Goal: Task Accomplishment & Management: Manage account settings

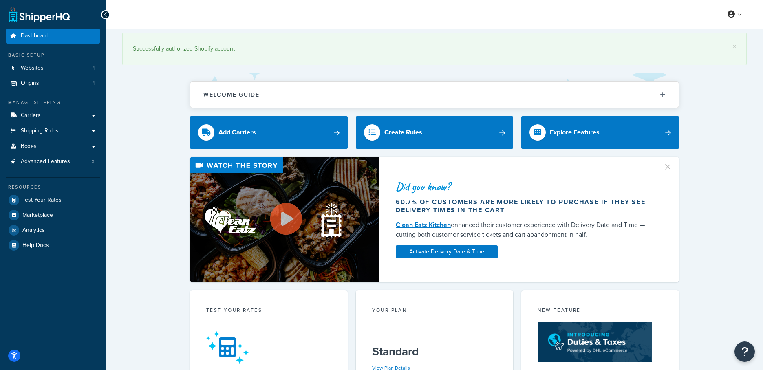
click at [162, 113] on div "× Successfully authorized Shopify account Welcome Guide Recommendations Shipper…" at bounding box center [434, 356] width 657 height 654
click at [36, 131] on span "Shipping Rules" at bounding box center [40, 131] width 38 height 7
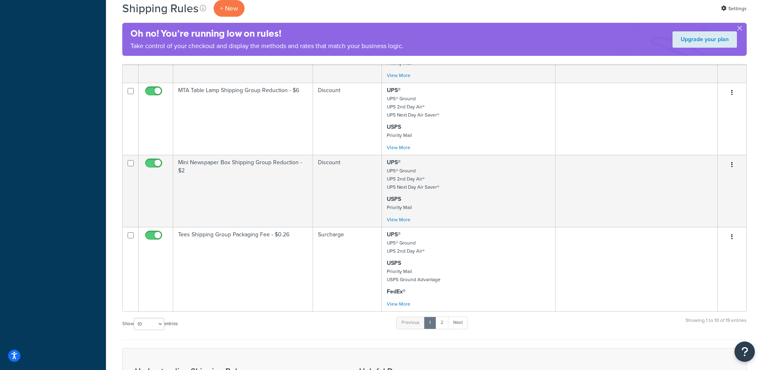
scroll to position [630, 0]
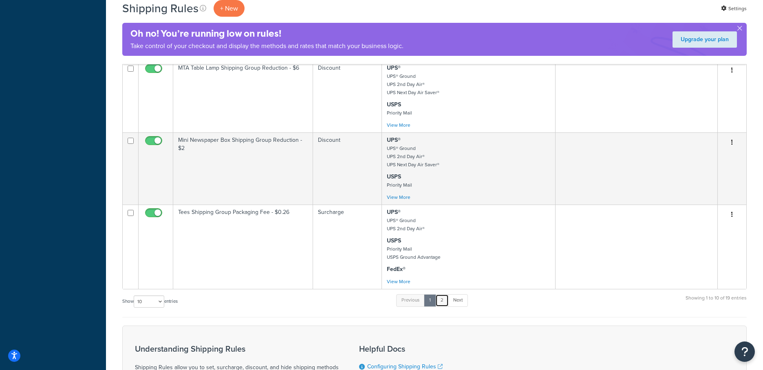
click at [442, 307] on link "2" at bounding box center [442, 300] width 13 height 12
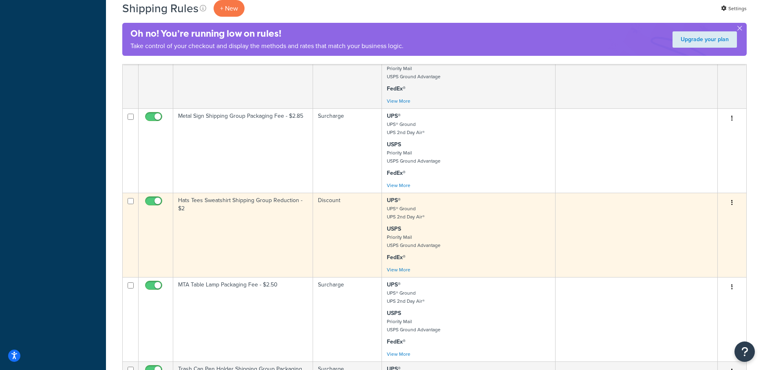
scroll to position [440, 0]
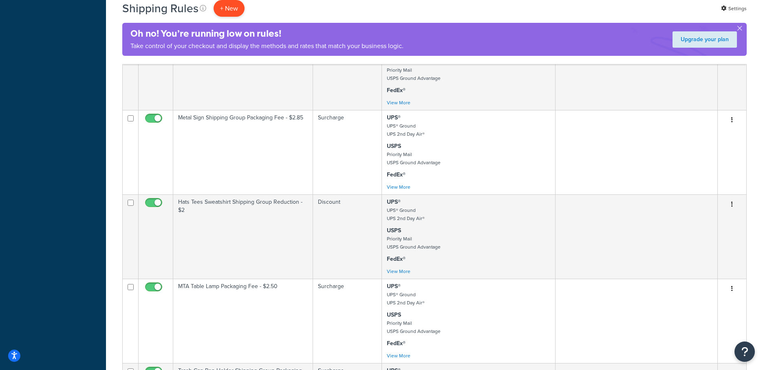
click at [231, 9] on p "+ New" at bounding box center [229, 8] width 31 height 17
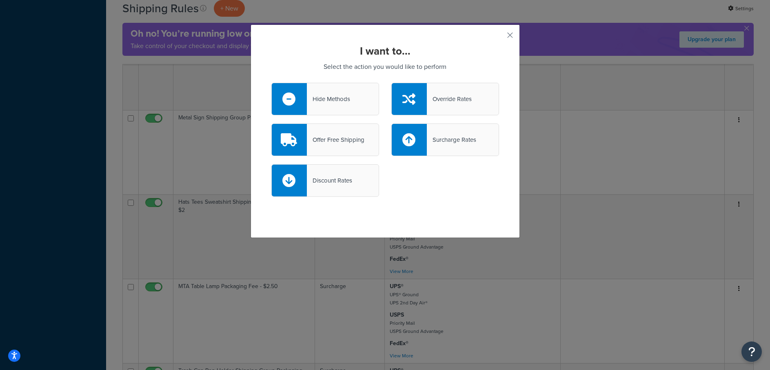
click at [345, 178] on div "Discount Rates" at bounding box center [329, 180] width 45 height 11
click at [0, 0] on input "Discount Rates" at bounding box center [0, 0] width 0 height 0
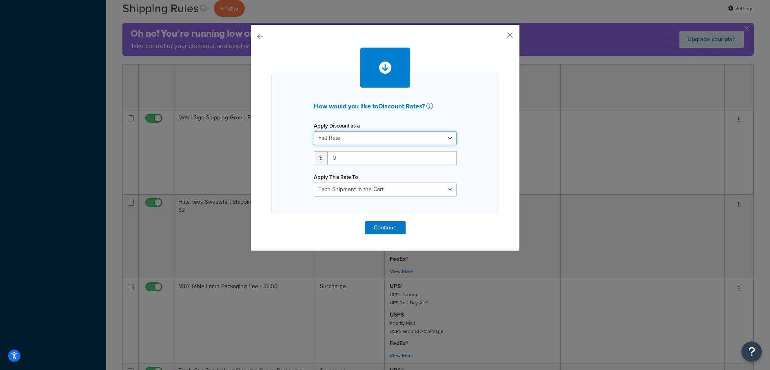
click at [354, 137] on select "Flat Rate Percentage Flat Rate & Percentage" at bounding box center [385, 138] width 143 height 14
click at [345, 157] on input "0" at bounding box center [391, 158] width 129 height 14
drag, startPoint x: 349, startPoint y: 157, endPoint x: 312, endPoint y: 157, distance: 37.9
click at [314, 157] on div "$ 0" at bounding box center [385, 158] width 143 height 14
click at [499, 37] on button "button" at bounding box center [498, 38] width 2 height 2
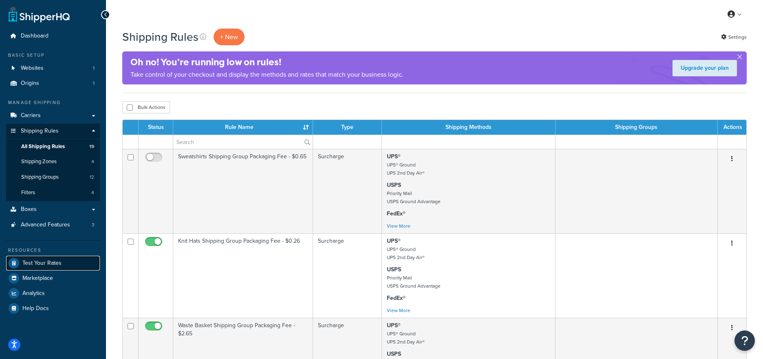
click at [49, 263] on span "Test Your Rates" at bounding box center [41, 263] width 39 height 7
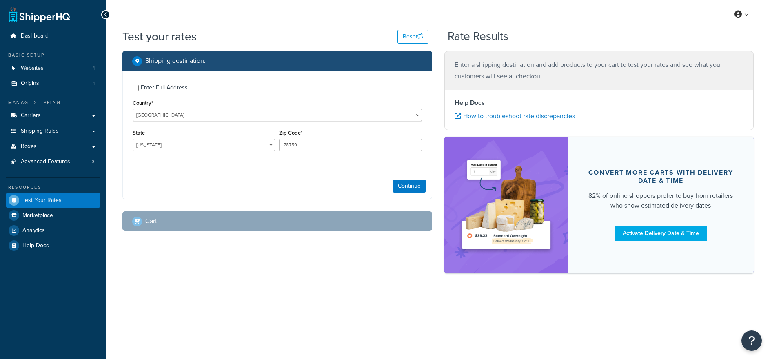
select select "[GEOGRAPHIC_DATA]"
click at [353, 147] on input "78759" at bounding box center [350, 145] width 142 height 12
drag, startPoint x: 346, startPoint y: 146, endPoint x: 231, endPoint y: 144, distance: 115.0
click at [231, 144] on div "State Alabama Alaska American Samoa Arizona Arkansas Armed Forces Americas Arme…" at bounding box center [276, 142] width 293 height 30
click at [244, 144] on select "Alabama Alaska American Samoa Arizona Arkansas Armed Forces Americas Armed Forc…" at bounding box center [204, 145] width 142 height 12
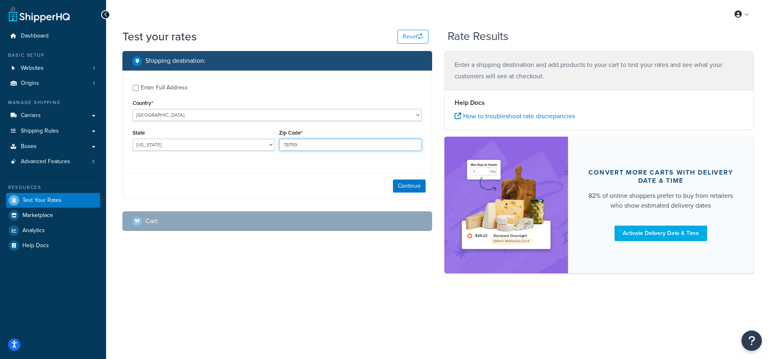
drag, startPoint x: 318, startPoint y: 146, endPoint x: 254, endPoint y: 141, distance: 64.2
click at [254, 141] on div "State Alabama Alaska American Samoa Arizona Arkansas Armed Forces Americas Arme…" at bounding box center [276, 142] width 293 height 30
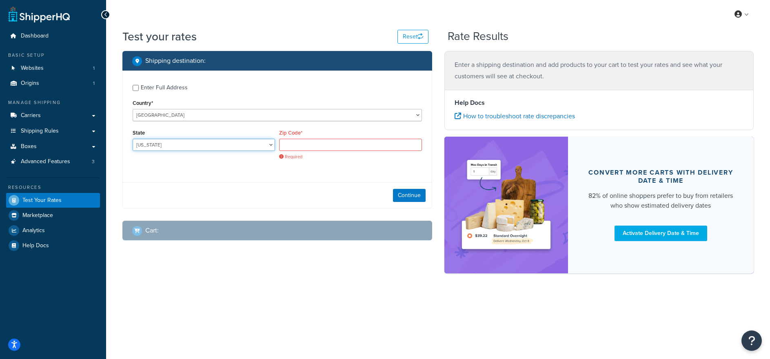
click at [234, 141] on select "Alabama Alaska American Samoa Arizona Arkansas Armed Forces Americas Armed Forc…" at bounding box center [204, 145] width 142 height 12
select select "NY"
click at [133, 139] on select "Alabama Alaska American Samoa Arizona Arkansas Armed Forces Americas Armed Forc…" at bounding box center [204, 145] width 142 height 12
click at [299, 145] on input "Zip Code*" at bounding box center [350, 145] width 142 height 12
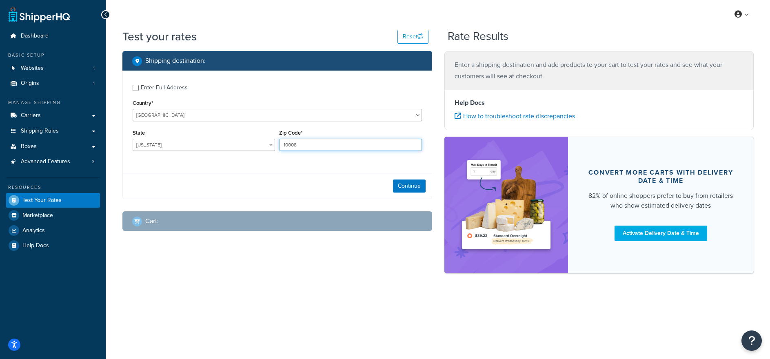
type input "10008"
click at [320, 160] on div "Enter Full Address Country* United States United Kingdom Afghanistan Åland Isla…" at bounding box center [277, 119] width 309 height 96
click at [403, 188] on button "Continue" at bounding box center [409, 185] width 33 height 13
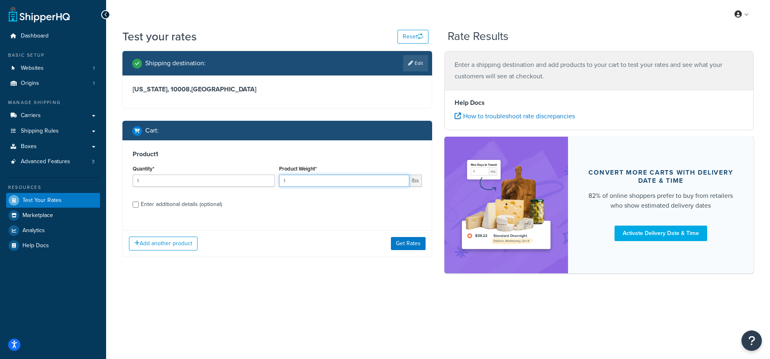
drag, startPoint x: 319, startPoint y: 182, endPoint x: 301, endPoint y: 179, distance: 17.7
click at [301, 179] on input "1" at bounding box center [344, 181] width 130 height 12
type input "1.5"
click at [313, 202] on label "Enter additional details (optional)" at bounding box center [281, 203] width 281 height 13
click at [139, 202] on input "Enter additional details (optional)" at bounding box center [136, 204] width 6 height 6
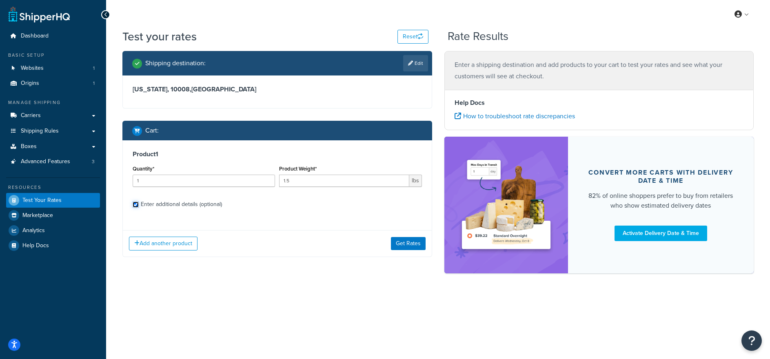
checkbox input "true"
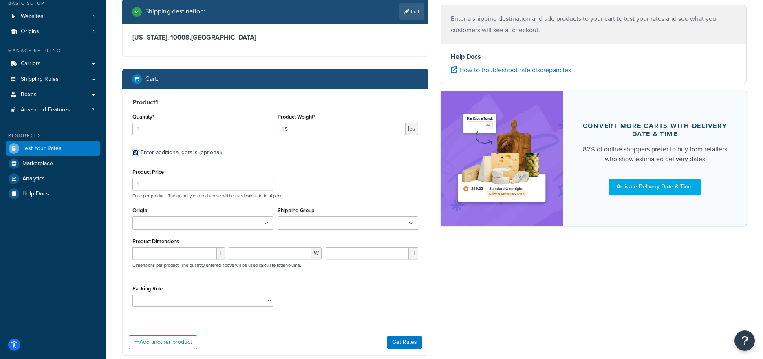
scroll to position [69, 0]
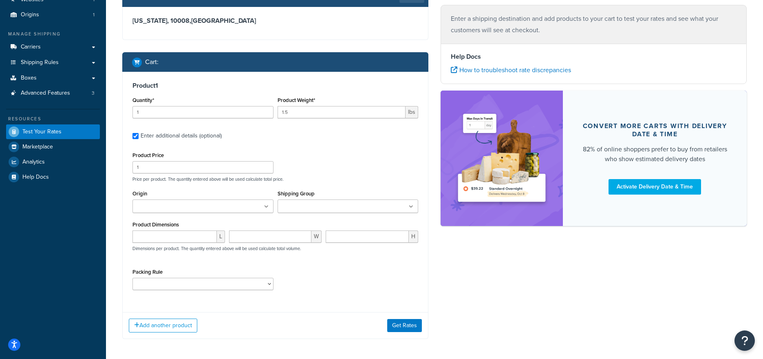
click at [320, 209] on input "Shipping Group" at bounding box center [316, 206] width 72 height 9
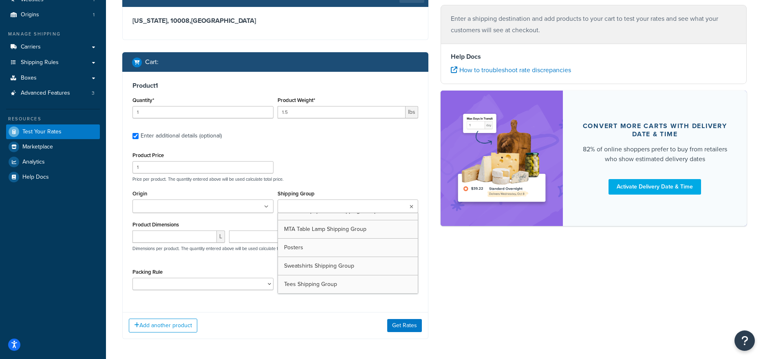
scroll to position [83, 0]
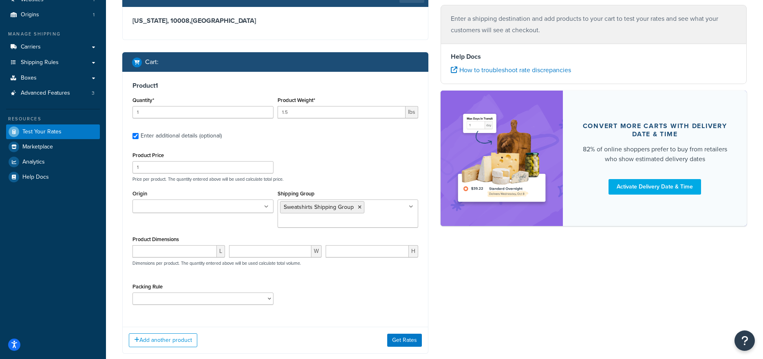
click at [347, 160] on div "Product Price 1 Price per product. The quantity entered above will be used calc…" at bounding box center [275, 166] width 290 height 32
click at [233, 304] on select "Poster Packing Rule Small Items Packing Rule Wall Sign Packing Rule Waste Baske…" at bounding box center [203, 298] width 141 height 12
click at [407, 343] on button "Get Rates" at bounding box center [404, 340] width 35 height 13
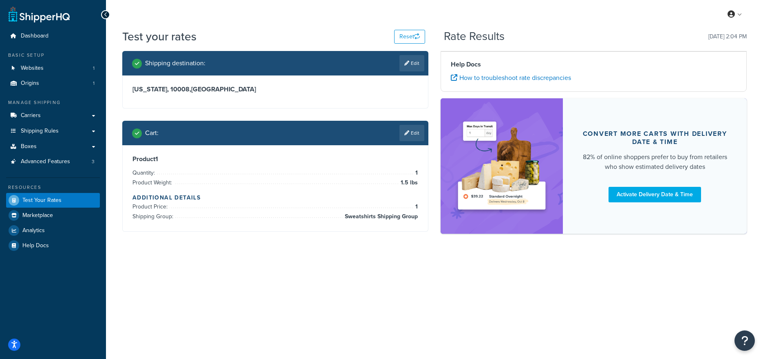
scroll to position [0, 0]
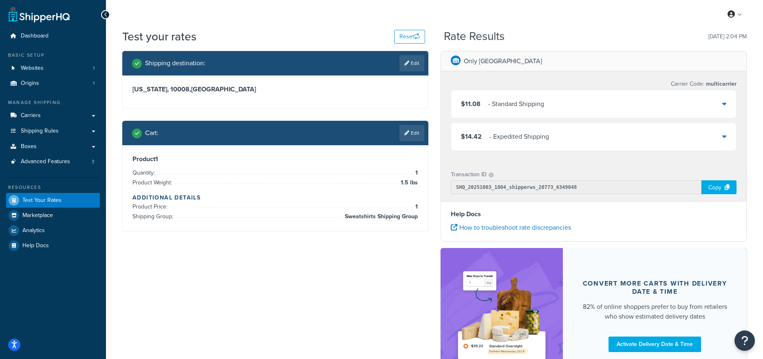
click at [574, 107] on div "$11.08 - Standard Shipping" at bounding box center [593, 104] width 285 height 28
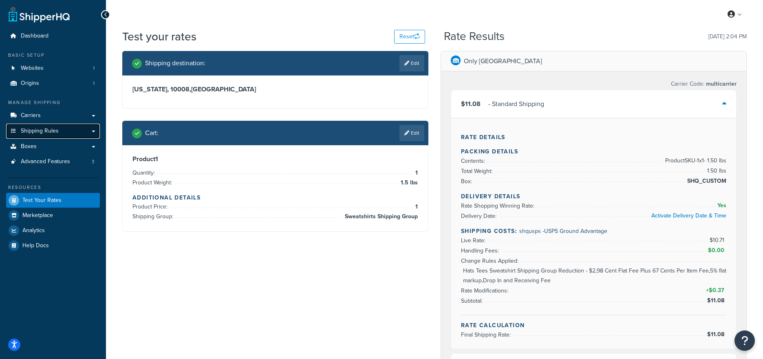
click at [54, 133] on span "Shipping Rules" at bounding box center [40, 131] width 38 height 7
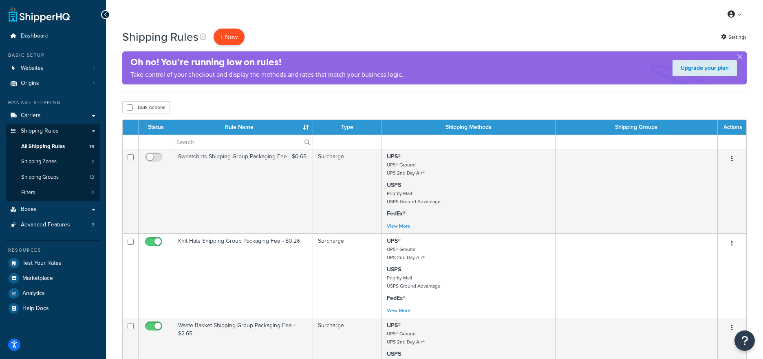
click at [237, 33] on p "+ New" at bounding box center [229, 37] width 31 height 17
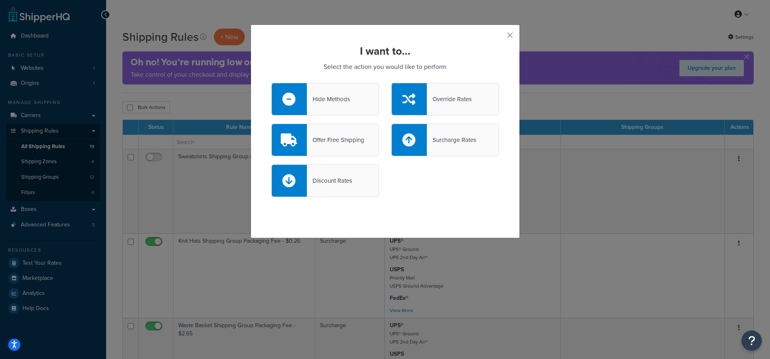
click at [323, 184] on div "Discount Rates" at bounding box center [329, 180] width 45 height 11
click at [0, 0] on input "Discount Rates" at bounding box center [0, 0] width 0 height 0
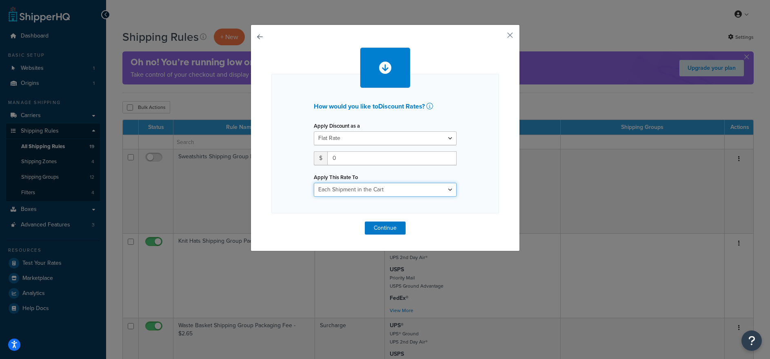
click at [359, 188] on select "Each Shipment in the Cart Each Shipping Group in the Cart Each Item within a Sh…" at bounding box center [385, 190] width 143 height 14
click at [499, 37] on button "button" at bounding box center [498, 38] width 2 height 2
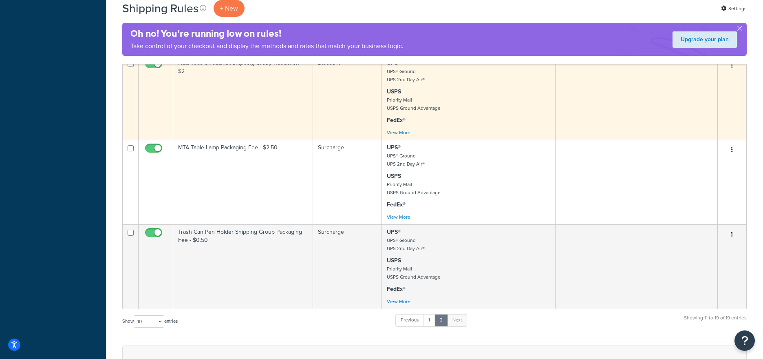
scroll to position [620, 0]
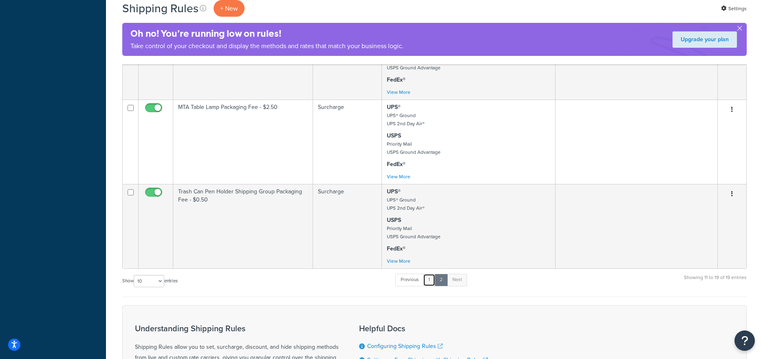
click at [433, 286] on link "1" at bounding box center [429, 280] width 12 height 12
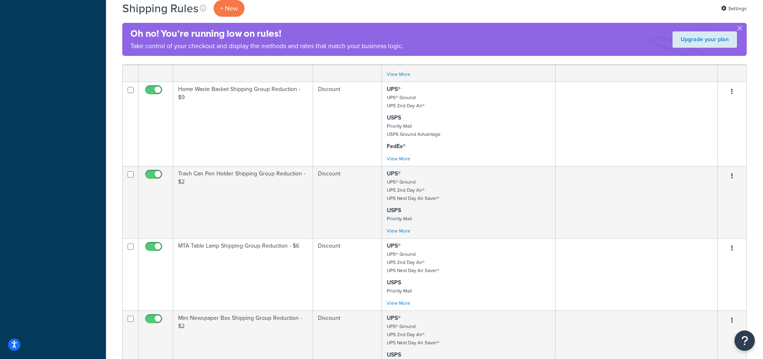
scroll to position [803, 0]
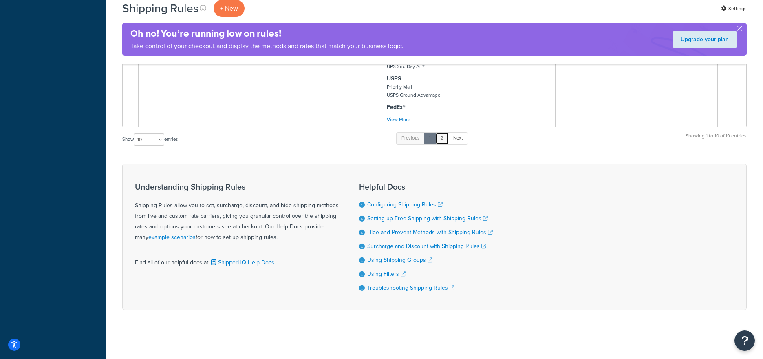
click at [445, 137] on link "2" at bounding box center [442, 138] width 13 height 12
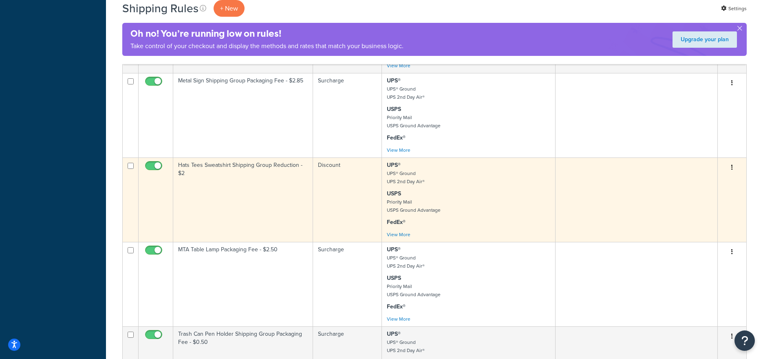
scroll to position [476, 0]
click at [244, 179] on td "Hats Tees Sweatshirt Shipping Group Reduction - $2" at bounding box center [243, 201] width 140 height 84
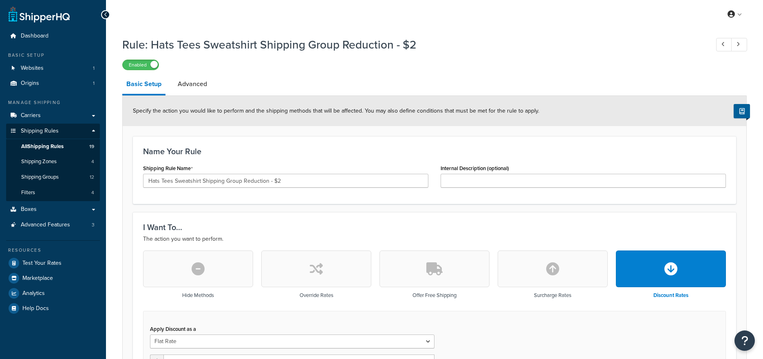
select select "SHIPPING_GROUP"
click at [62, 146] on span "All Shipping Rules" at bounding box center [42, 146] width 42 height 7
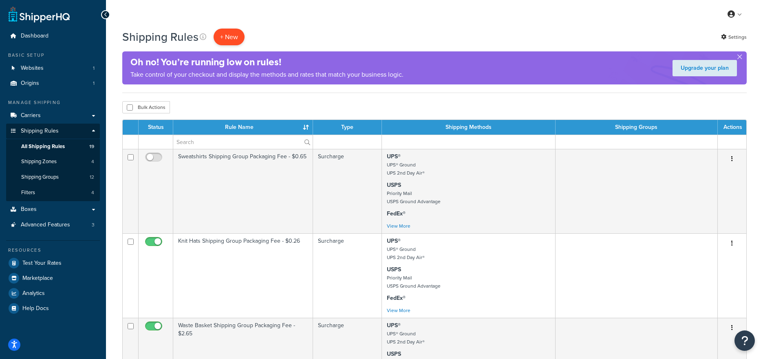
click at [237, 34] on p "+ New" at bounding box center [229, 37] width 31 height 17
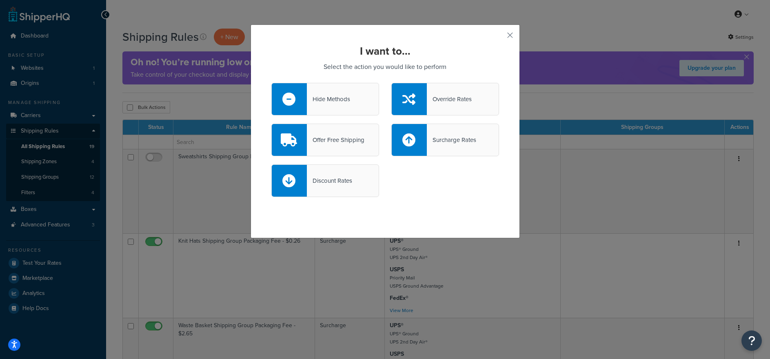
click at [347, 183] on div "Discount Rates" at bounding box center [329, 180] width 45 height 11
click at [0, 0] on input "Discount Rates" at bounding box center [0, 0] width 0 height 0
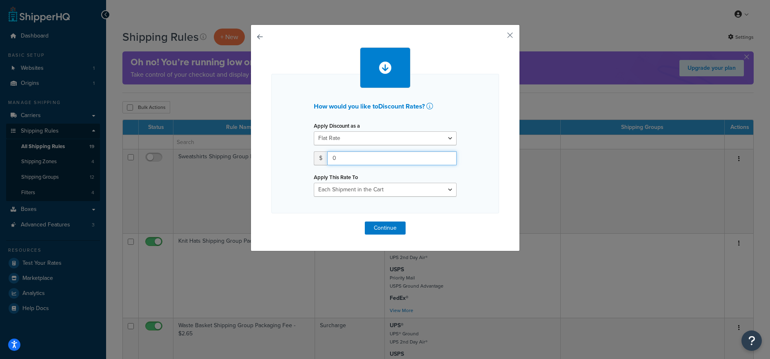
drag, startPoint x: 347, startPoint y: 158, endPoint x: 265, endPoint y: 155, distance: 82.9
click at [265, 155] on div "How would you like to Discount Rates ? Apply Discount as a Flat Rate Percentage…" at bounding box center [384, 137] width 269 height 227
type input "4"
click at [450, 169] on div "Apply Discount as a Flat Rate Percentage Flat Rate & Percentage $ 4 Apply This …" at bounding box center [384, 158] width 155 height 77
click at [409, 190] on select "Each Shipment in the Cart Each Shipping Group in the Cart Each Item within a Sh…" at bounding box center [385, 190] width 143 height 14
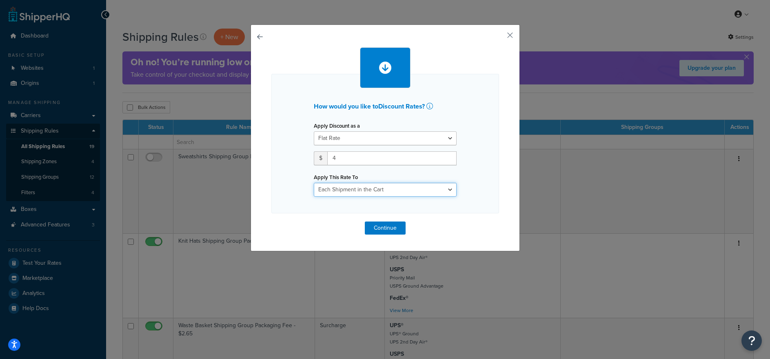
select select "SHIPPING_GROUP"
click at [314, 183] on select "Each Shipment in the Cart Each Shipping Group in the Cart Each Item within a Sh…" at bounding box center [385, 190] width 143 height 14
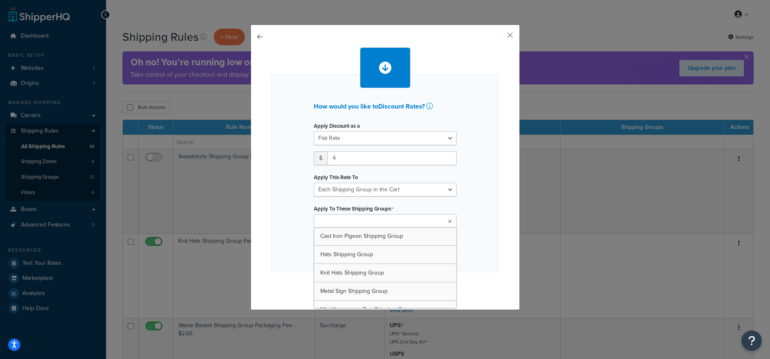
click at [369, 219] on input "Apply To These Shipping Groups" at bounding box center [352, 221] width 72 height 9
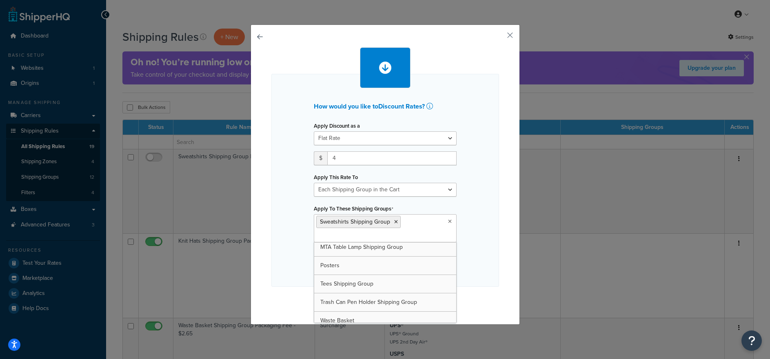
click at [487, 228] on div "How would you like to Discount Rates ? Apply Discount as a Flat Rate Percentage…" at bounding box center [385, 180] width 228 height 213
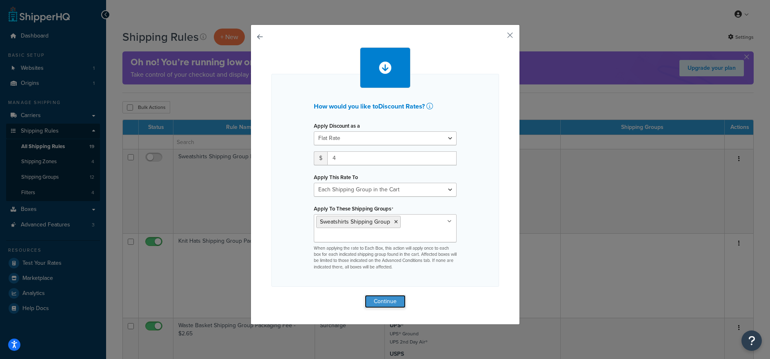
click at [383, 301] on button "Continue" at bounding box center [385, 301] width 41 height 13
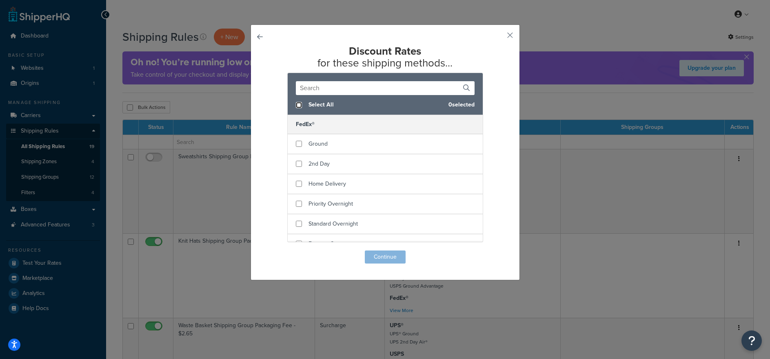
click at [296, 104] on input "checkbox" at bounding box center [299, 105] width 6 height 6
checkbox input "true"
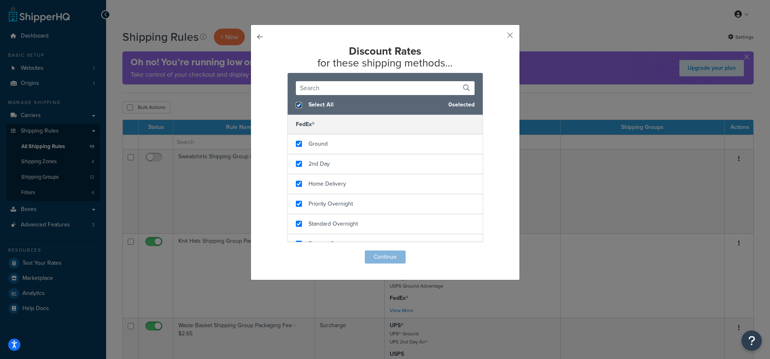
checkbox input "true"
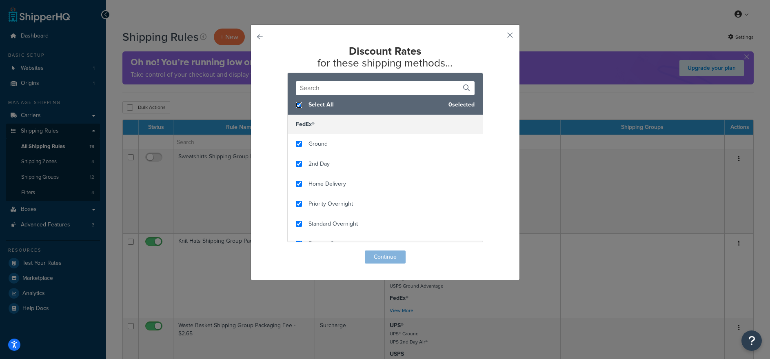
checkbox input "true"
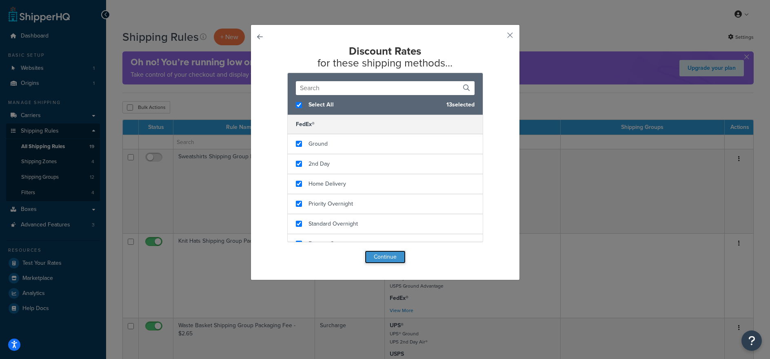
click at [385, 256] on button "Continue" at bounding box center [385, 256] width 41 height 13
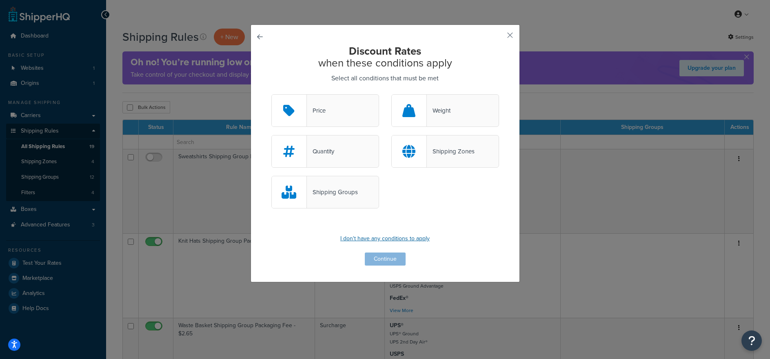
click at [376, 240] on p "I don't have any conditions to apply" at bounding box center [385, 238] width 228 height 11
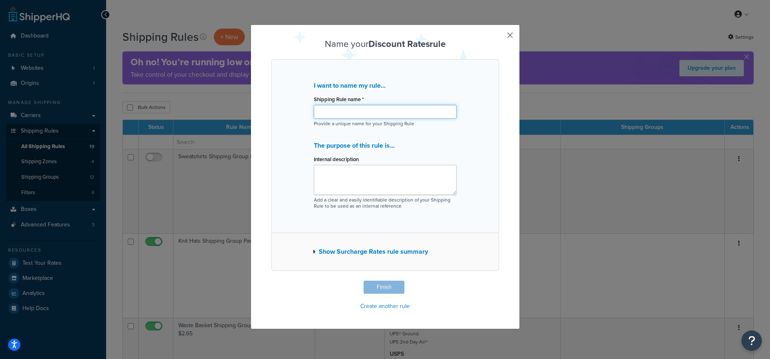
click at [358, 110] on input "Shipping Rule name *" at bounding box center [385, 112] width 143 height 14
type input "Sweatshirts Shipping Group Reduction - $4"
click at [383, 288] on button "Finish" at bounding box center [383, 287] width 41 height 13
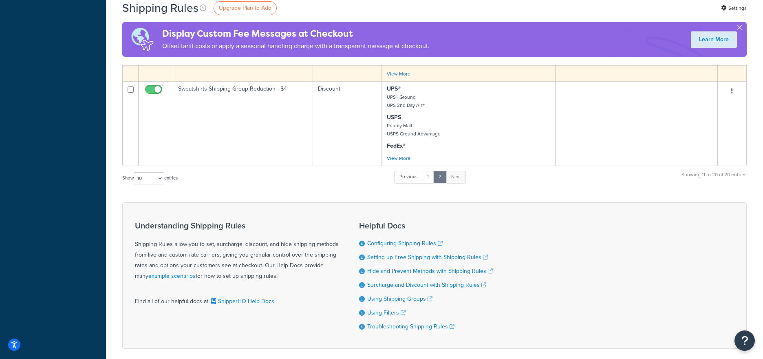
scroll to position [719, 0]
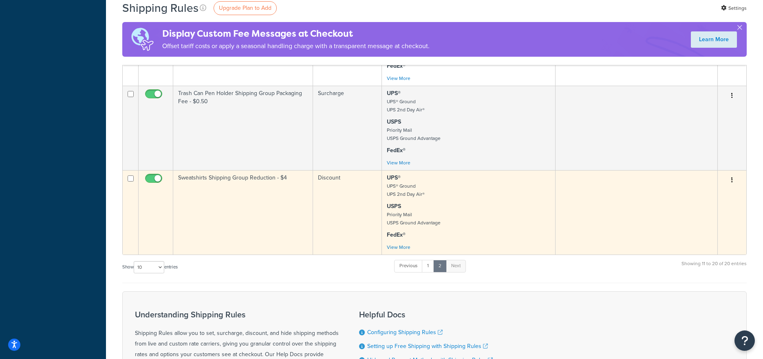
click at [152, 186] on input "checkbox" at bounding box center [155, 180] width 22 height 10
checkbox input "false"
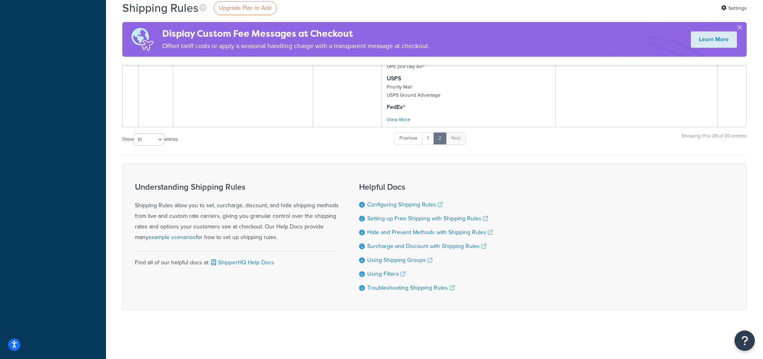
scroll to position [857, 0]
click at [429, 143] on link "1" at bounding box center [428, 138] width 12 height 12
click at [430, 137] on link "1" at bounding box center [429, 138] width 12 height 12
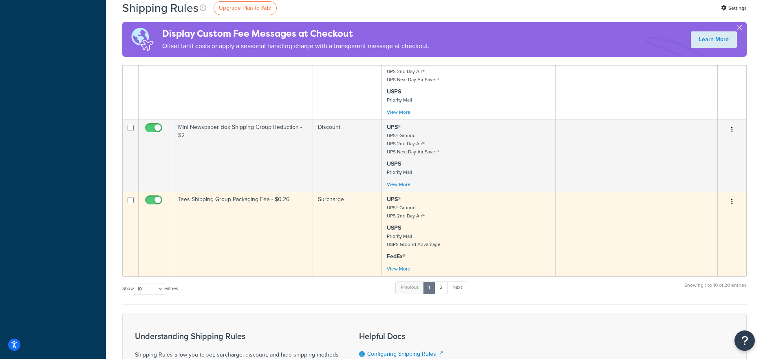
scroll to position [644, 0]
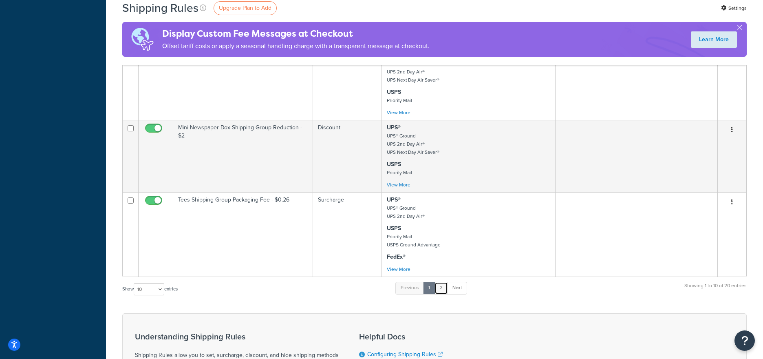
click at [442, 294] on link "2" at bounding box center [441, 288] width 13 height 12
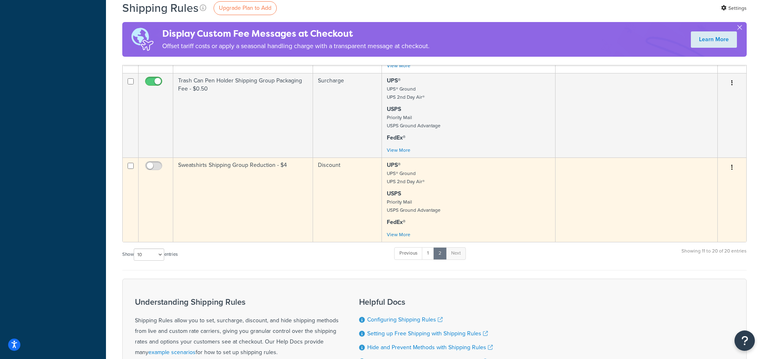
scroll to position [731, 0]
click at [157, 174] on input "checkbox" at bounding box center [155, 169] width 22 height 10
checkbox input "true"
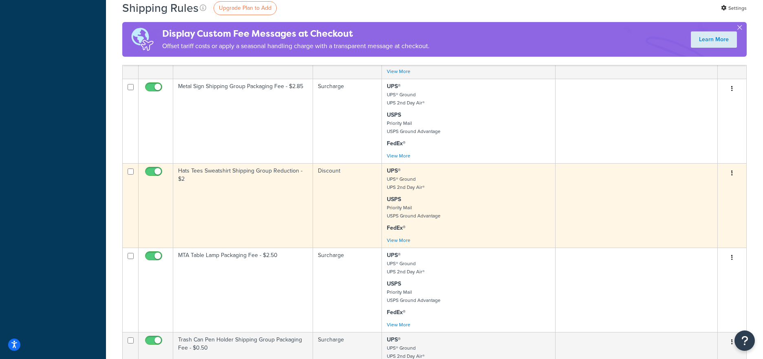
scroll to position [469, 0]
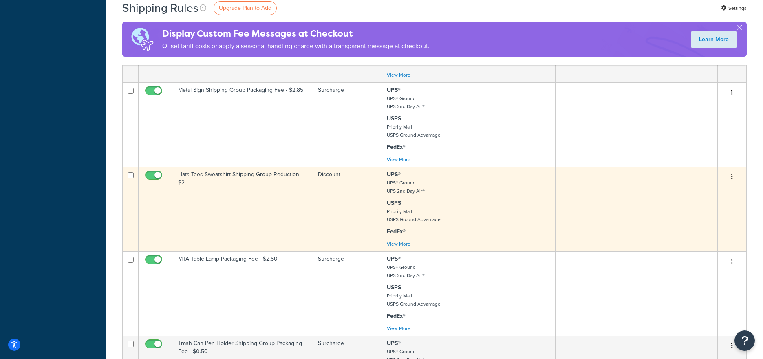
click at [221, 189] on td "Hats Tees Sweatshirt Shipping Group Reduction - $2" at bounding box center [243, 209] width 140 height 84
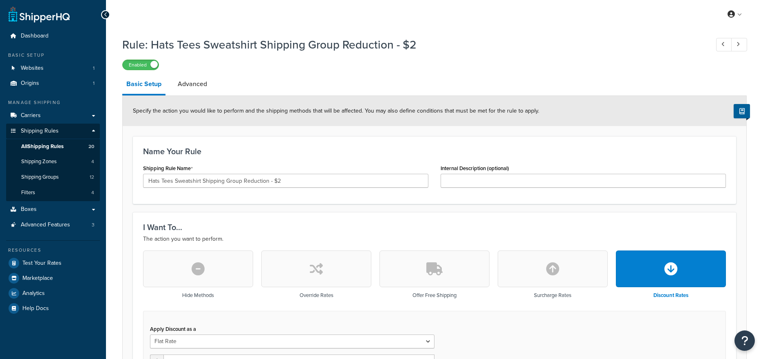
select select "SHIPPING_GROUP"
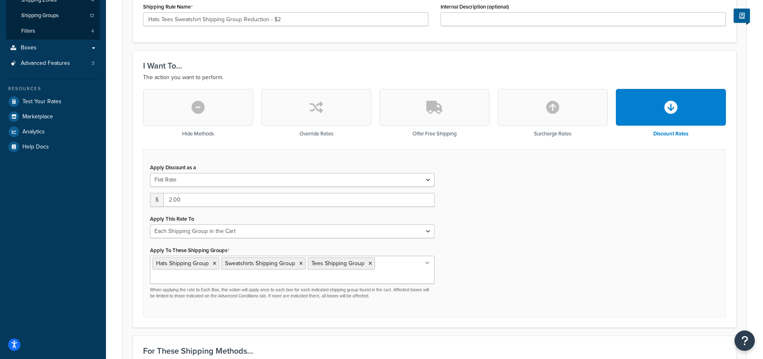
scroll to position [162, 0]
click at [300, 263] on icon at bounding box center [301, 262] width 4 height 5
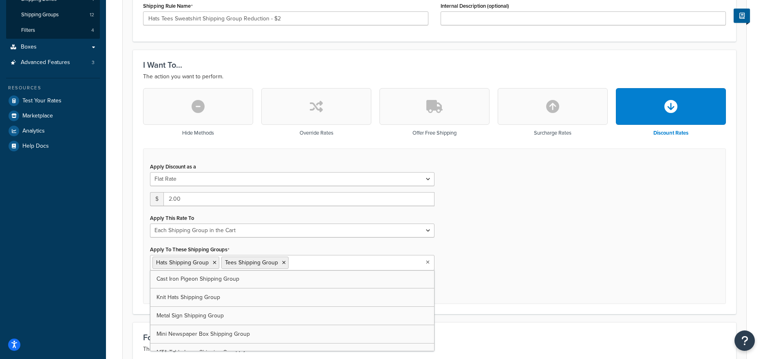
click at [511, 238] on div "Apply Discount as a Flat Rate Percentage Flat Rate & Percentage $ 2.00 Apply Th…" at bounding box center [434, 226] width 583 height 156
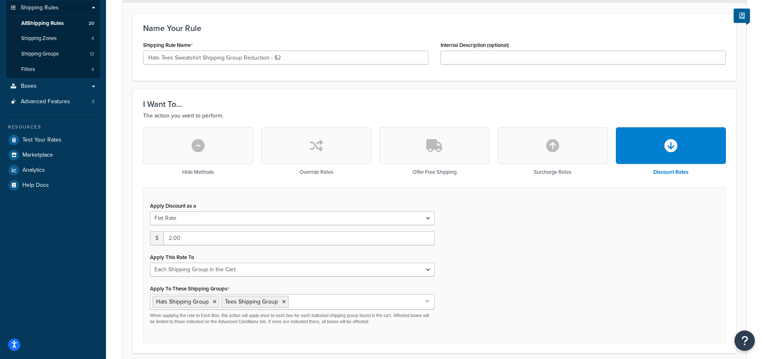
scroll to position [31, 0]
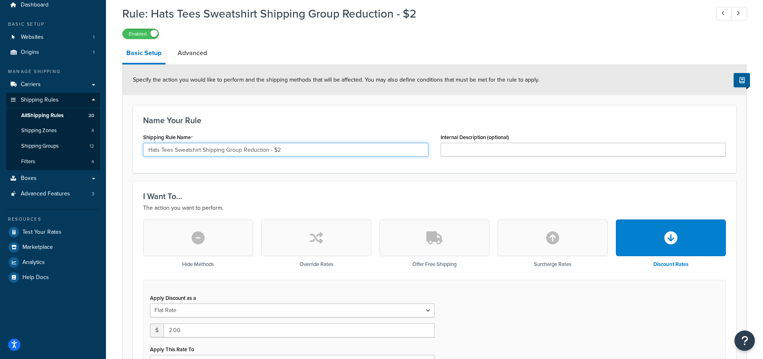
click at [200, 150] on input "Hats Tees Sweatshirt Shipping Group Reduction - $2" at bounding box center [285, 150] width 285 height 14
type input "Hats Tees Shipping Group Reduction - $2"
click at [512, 187] on div "I Want To... The action you want to perform. Hide Methods Override Rates Offer …" at bounding box center [435, 313] width 604 height 264
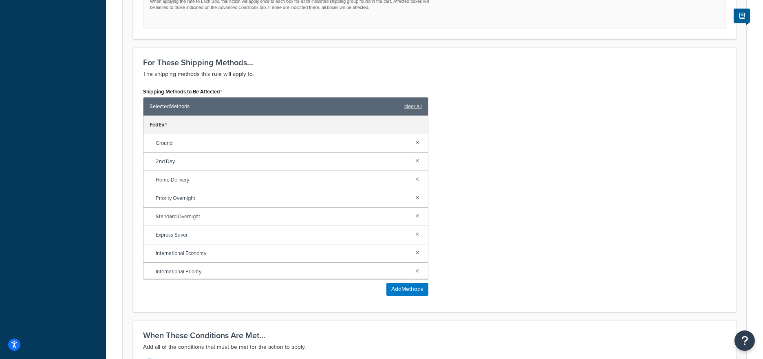
scroll to position [535, 0]
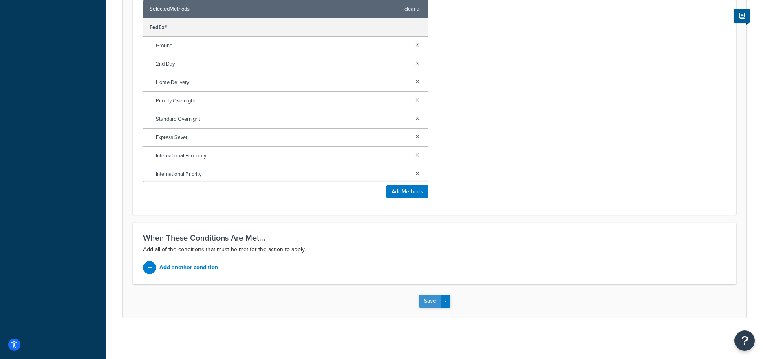
click at [431, 299] on button "Save" at bounding box center [430, 300] width 22 height 13
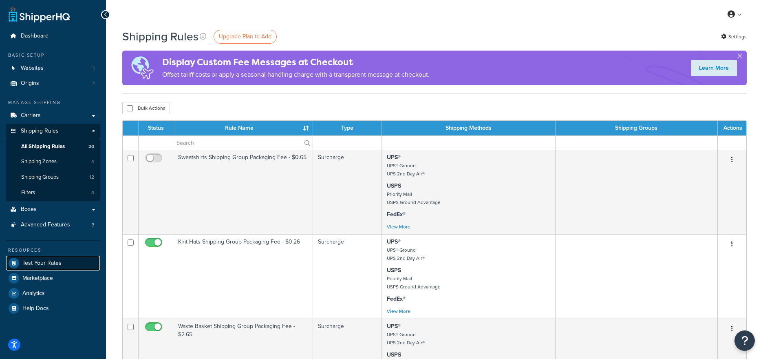
click at [49, 263] on span "Test Your Rates" at bounding box center [41, 263] width 39 height 7
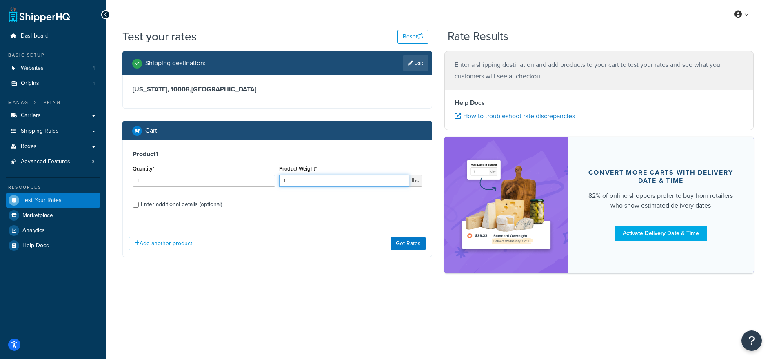
click at [299, 179] on input "1" at bounding box center [344, 181] width 130 height 12
type input "1.6"
click at [181, 203] on div "Enter additional details (optional)" at bounding box center [181, 204] width 81 height 11
click at [139, 203] on input "Enter additional details (optional)" at bounding box center [136, 204] width 6 height 6
checkbox input "true"
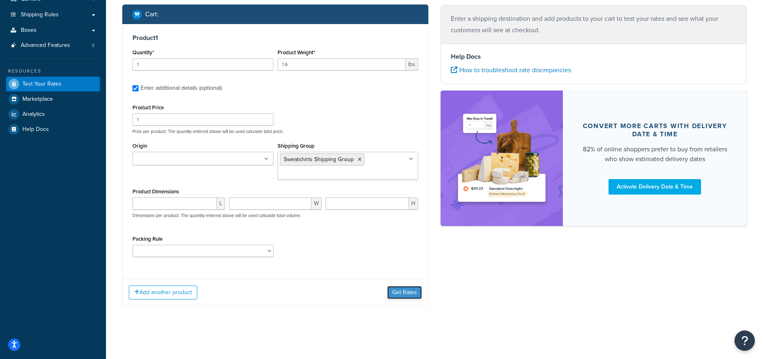
click at [414, 288] on button "Get Rates" at bounding box center [404, 292] width 35 height 13
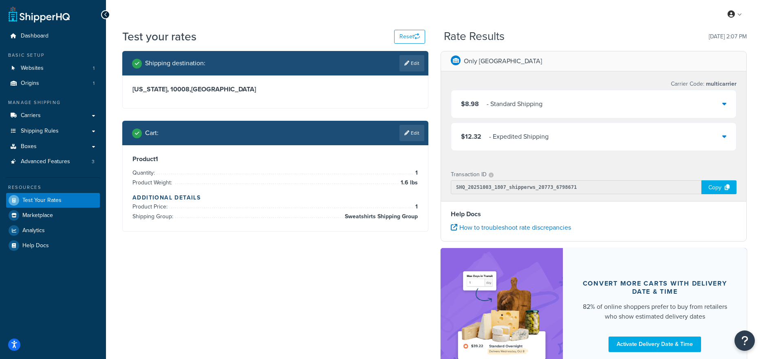
click at [597, 113] on div "$8.98 - Standard Shipping" at bounding box center [593, 104] width 285 height 28
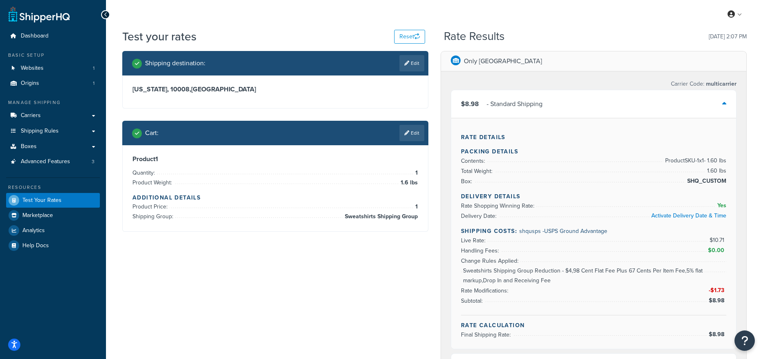
click at [493, 292] on span "Rate Modifications:" at bounding box center [485, 290] width 49 height 9
drag, startPoint x: 465, startPoint y: 290, endPoint x: 724, endPoint y: 290, distance: 259.0
click at [724, 290] on div "Rate Details Packing Details Contents: Product SKU-1 x 1 - 1.60 lbs Total Weigh…" at bounding box center [593, 233] width 285 height 231
click at [618, 292] on li "Rate Modifications: -$1.73" at bounding box center [593, 281] width 265 height 30
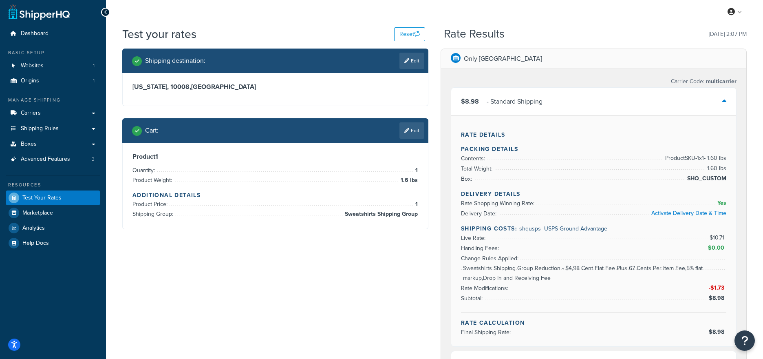
scroll to position [3, 0]
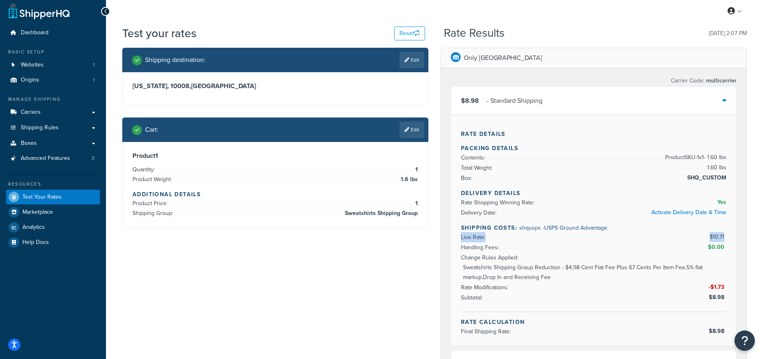
drag, startPoint x: 460, startPoint y: 235, endPoint x: 725, endPoint y: 236, distance: 265.5
click at [725, 236] on div "Rate Details Packing Details Contents: Product SKU-1 x 1 - 1.60 lbs Total Weigh…" at bounding box center [593, 230] width 285 height 231
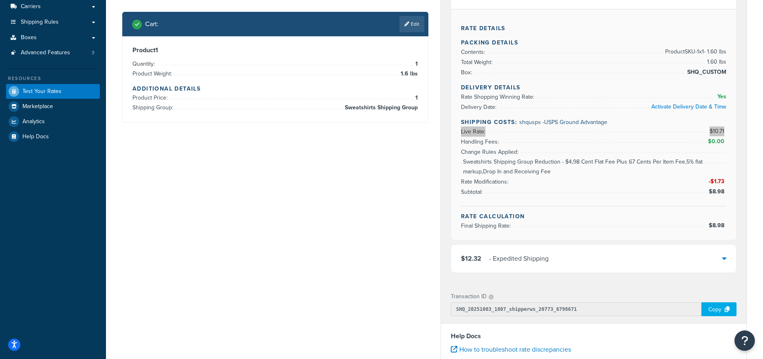
scroll to position [108, 0]
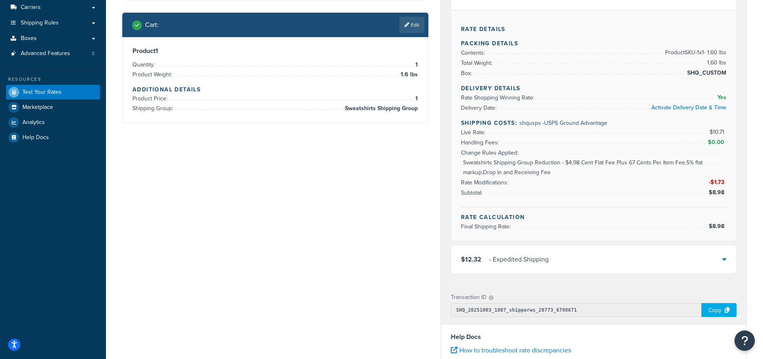
click at [490, 143] on span "Handling Fees:" at bounding box center [481, 142] width 40 height 9
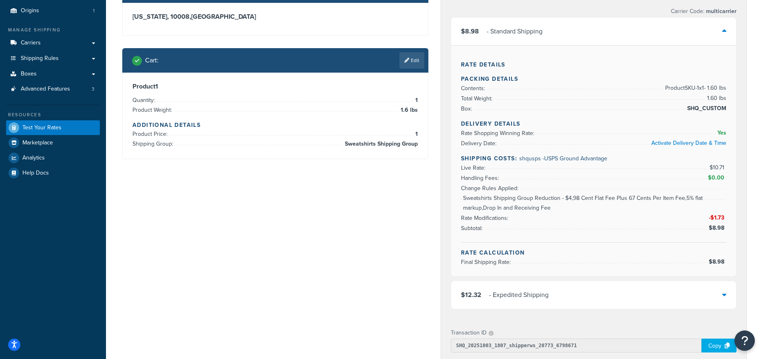
scroll to position [0, 0]
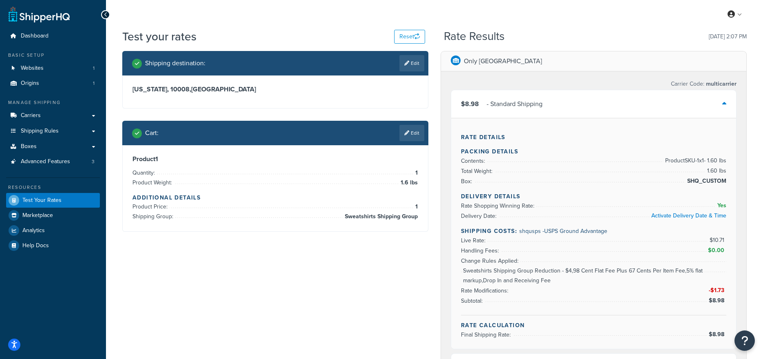
click at [582, 100] on div "$8.98 - Standard Shipping" at bounding box center [593, 104] width 285 height 28
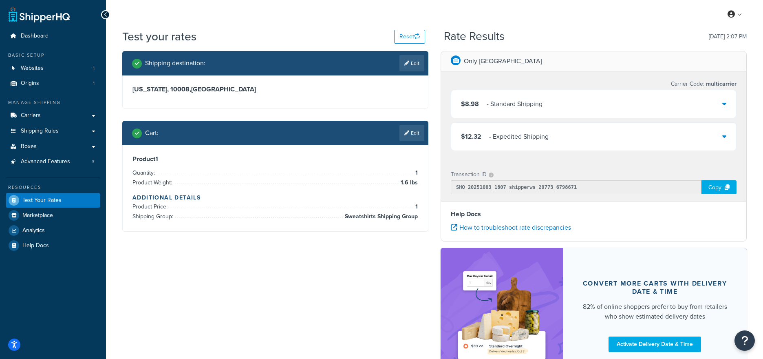
click at [581, 100] on div "$8.98 - Standard Shipping" at bounding box center [593, 104] width 285 height 28
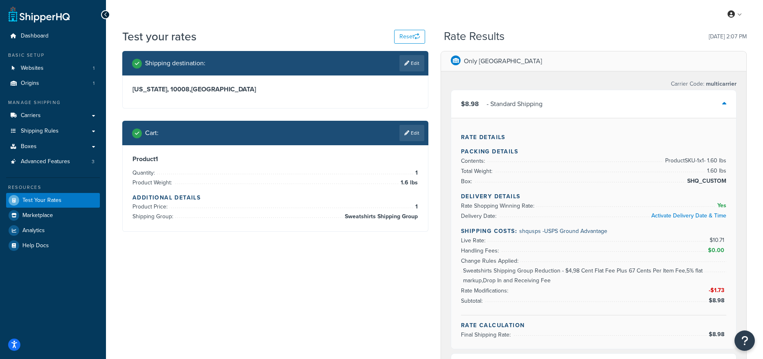
click at [577, 102] on div "$8.98 - Standard Shipping" at bounding box center [593, 104] width 285 height 28
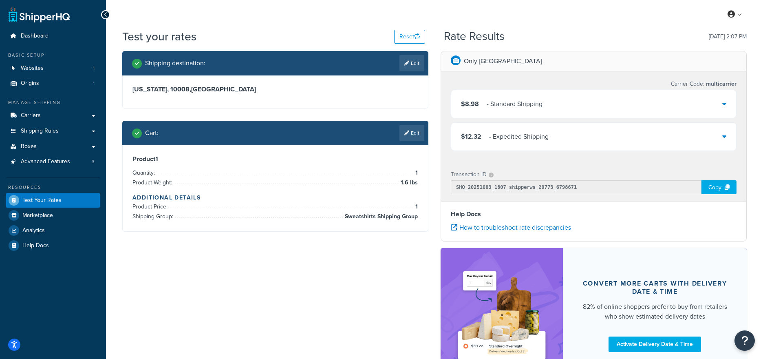
click at [247, 276] on div "Shipping destination : Edit New York, 10008 , United States Cart : Edit Product…" at bounding box center [434, 221] width 637 height 340
click at [568, 99] on div "$8.98 - Standard Shipping" at bounding box center [593, 104] width 285 height 28
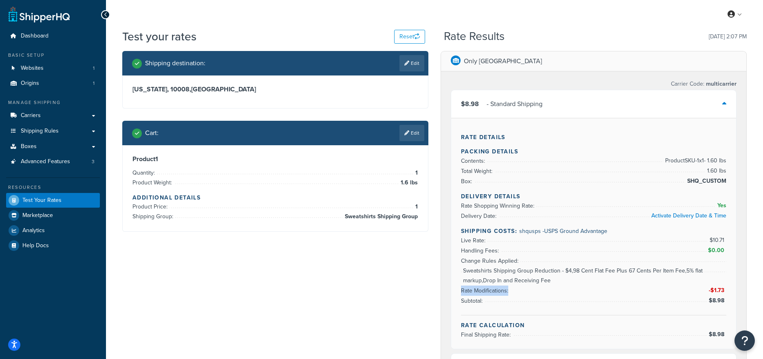
drag, startPoint x: 460, startPoint y: 292, endPoint x: 510, endPoint y: 293, distance: 50.2
click at [510, 293] on div "Rate Details Packing Details Contents: Product SKU-1 x 1 - 1.60 lbs Total Weigh…" at bounding box center [593, 233] width 285 height 231
drag, startPoint x: 461, startPoint y: 242, endPoint x: 485, endPoint y: 241, distance: 24.1
click at [485, 241] on span "Live Rate:" at bounding box center [474, 240] width 27 height 9
click at [40, 34] on span "Dashboard" at bounding box center [35, 36] width 28 height 7
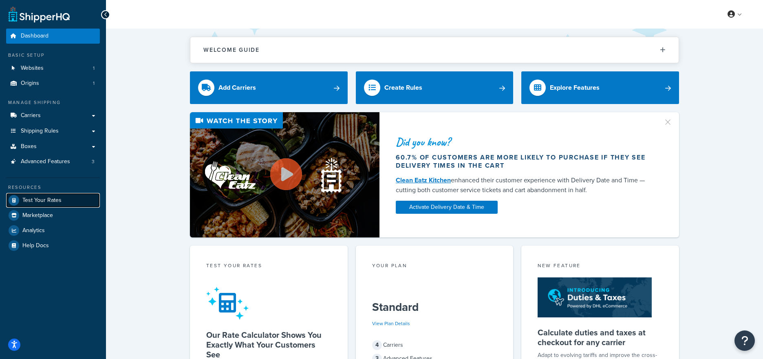
click at [53, 200] on span "Test Your Rates" at bounding box center [41, 200] width 39 height 7
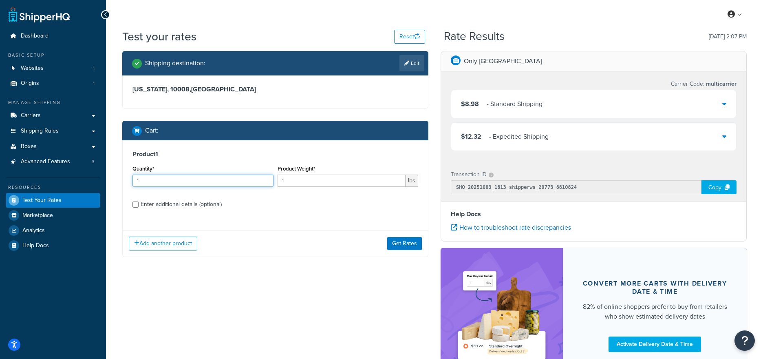
click at [176, 186] on input "1" at bounding box center [203, 181] width 141 height 12
click at [337, 180] on input "1" at bounding box center [342, 181] width 128 height 12
drag, startPoint x: 337, startPoint y: 180, endPoint x: 227, endPoint y: 180, distance: 110.1
click at [227, 180] on div "Quantity* 1 Product Weight* 1 lbs" at bounding box center [275, 178] width 290 height 30
type input "8"
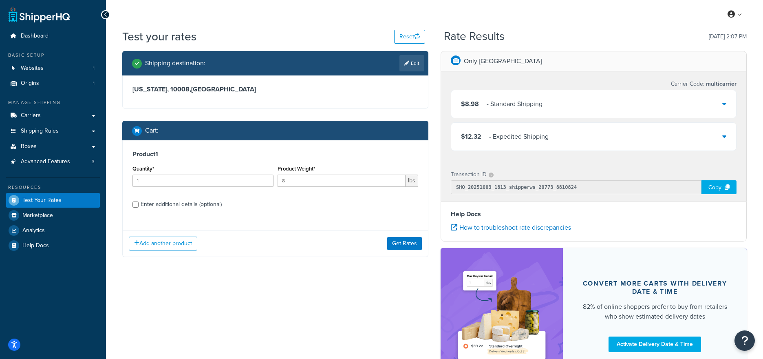
click at [338, 214] on div "Product 1 Quantity* 1 Product Weight* 8 lbs Enter additional details (optional)" at bounding box center [275, 182] width 305 height 84
click at [154, 201] on div "Enter additional details (optional)" at bounding box center [181, 204] width 81 height 11
click at [139, 201] on input "Enter additional details (optional)" at bounding box center [136, 204] width 6 height 6
checkbox input "true"
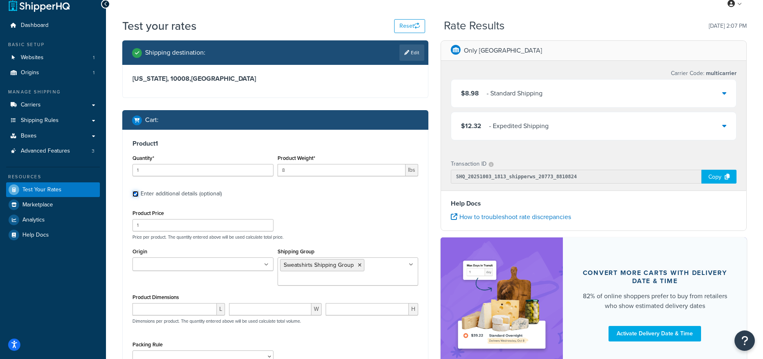
scroll to position [24, 0]
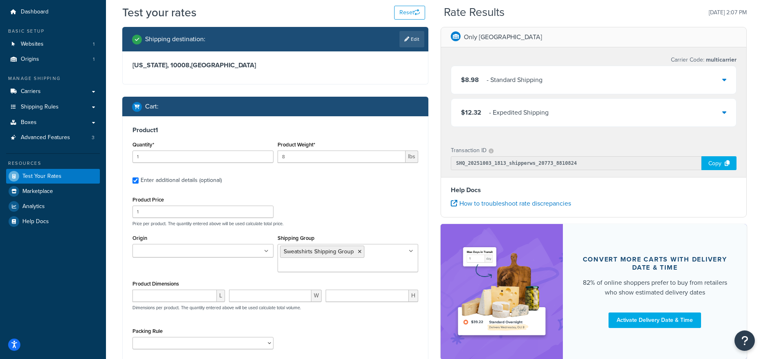
click at [360, 251] on icon at bounding box center [360, 251] width 4 height 5
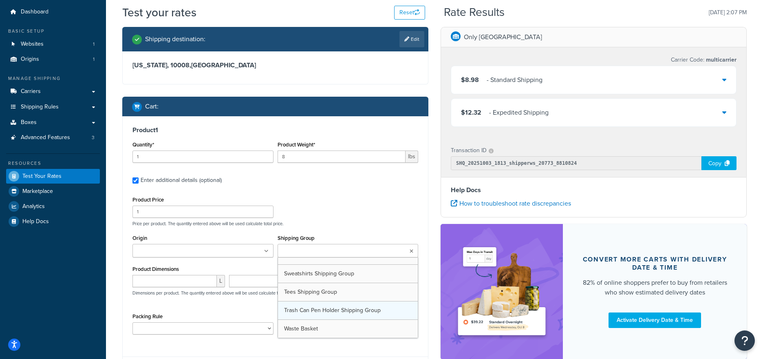
scroll to position [102, 0]
click at [359, 188] on div "Product 1 Quantity* 1 Product Weight* 8 lbs Enter additional details (optional)…" at bounding box center [275, 234] width 305 height 236
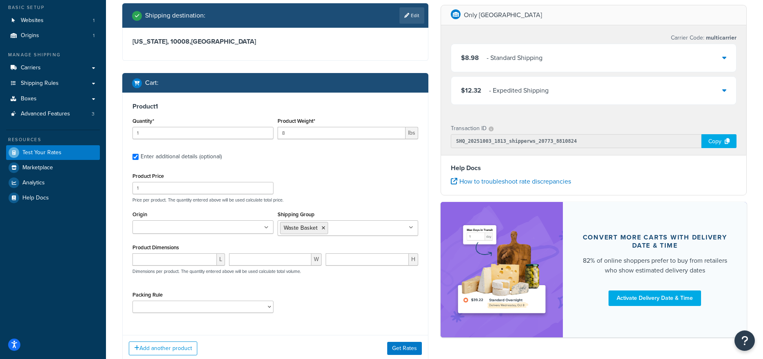
scroll to position [104, 0]
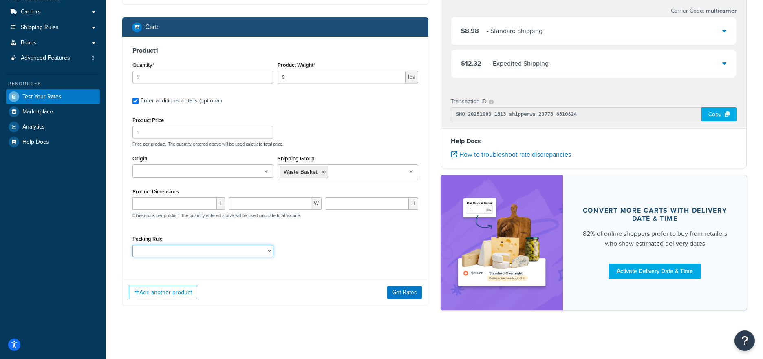
click at [221, 252] on select "Poster Packing Rule Small Items Packing Rule Wall Sign Packing Rule Waste Baske…" at bounding box center [203, 251] width 141 height 12
select select "88128"
click at [133, 245] on select "Poster Packing Rule Small Items Packing Rule Wall Sign Packing Rule Waste Baske…" at bounding box center [203, 251] width 141 height 12
click at [362, 258] on div "Packing Rule Poster Packing Rule Small Items Packing Rule Wall Sign Packing Rul…" at bounding box center [275, 248] width 290 height 30
click at [409, 294] on button "Get Rates" at bounding box center [404, 292] width 35 height 13
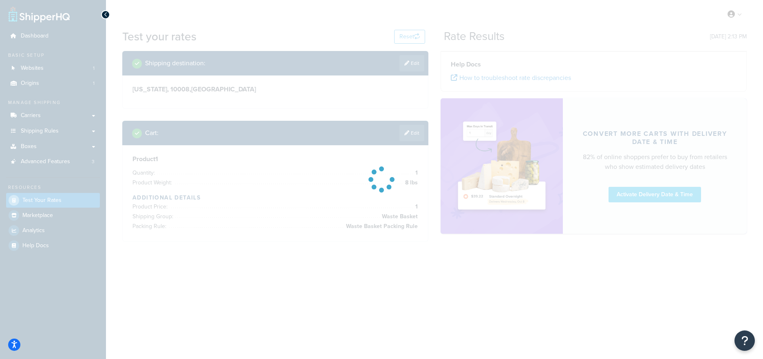
scroll to position [0, 0]
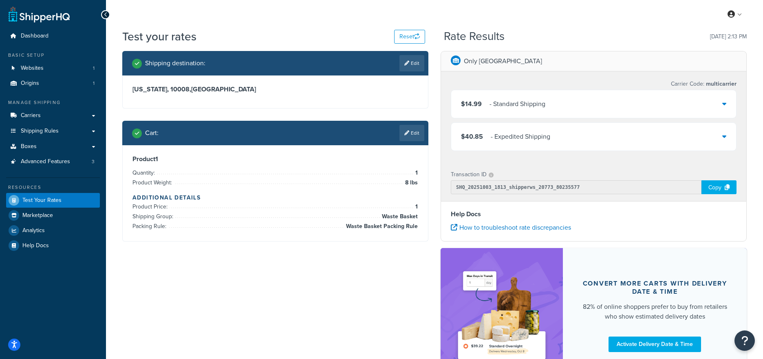
click at [556, 103] on div "$14.99 - Standard Shipping" at bounding box center [593, 104] width 285 height 28
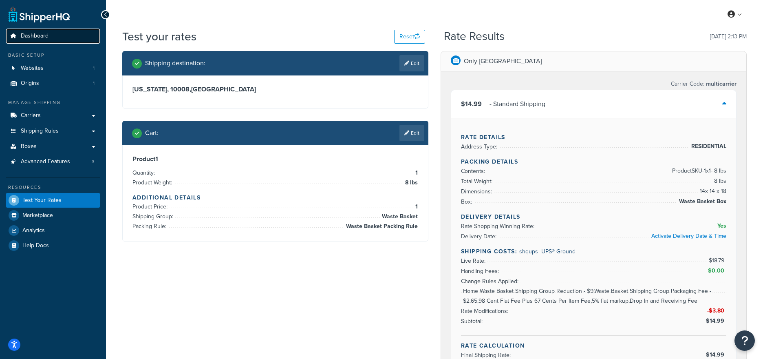
click at [46, 41] on link "Dashboard" at bounding box center [53, 36] width 94 height 15
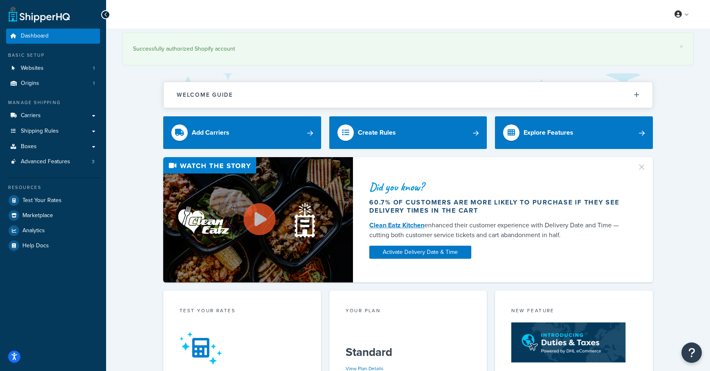
click at [127, 96] on div "× Successfully authorized Shopify account Welcome Guide Recommendations Shipper…" at bounding box center [408, 356] width 604 height 654
click at [58, 199] on span "Test Your Rates" at bounding box center [41, 200] width 39 height 7
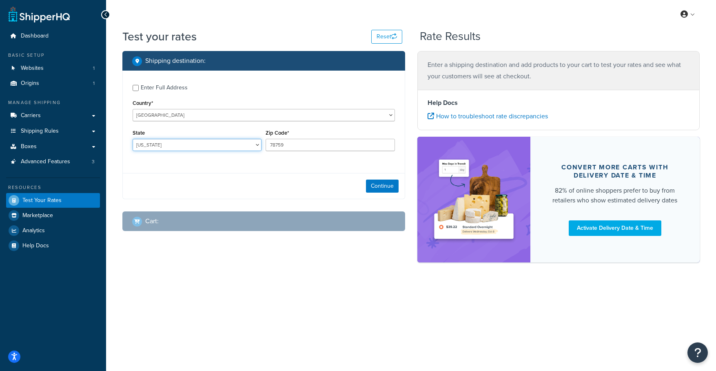
click at [250, 148] on select "[US_STATE] [US_STATE] [US_STATE] [US_STATE] [US_STATE] Armed Forces Americas Ar…" at bounding box center [197, 145] width 129 height 12
select select "NY"
click at [133, 139] on select "[US_STATE] [US_STATE] [US_STATE] [US_STATE] [US_STATE] Armed Forces Americas Ar…" at bounding box center [197, 145] width 129 height 12
drag, startPoint x: 299, startPoint y: 146, endPoint x: 237, endPoint y: 130, distance: 64.0
click at [239, 138] on div "State [US_STATE] [US_STATE] [US_STATE] [US_STATE] [US_STATE] Armed Forces Ameri…" at bounding box center [263, 142] width 266 height 30
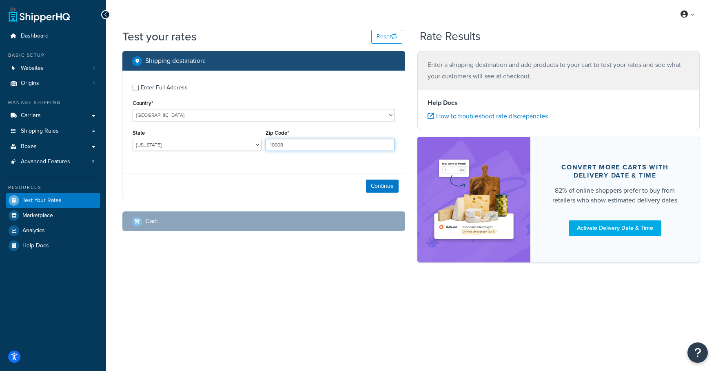
type input "10008"
click at [289, 164] on div "Enter Full Address Country* [GEOGRAPHIC_DATA] [GEOGRAPHIC_DATA] [GEOGRAPHIC_DAT…" at bounding box center [264, 119] width 282 height 96
click at [387, 184] on button "Continue" at bounding box center [382, 185] width 33 height 13
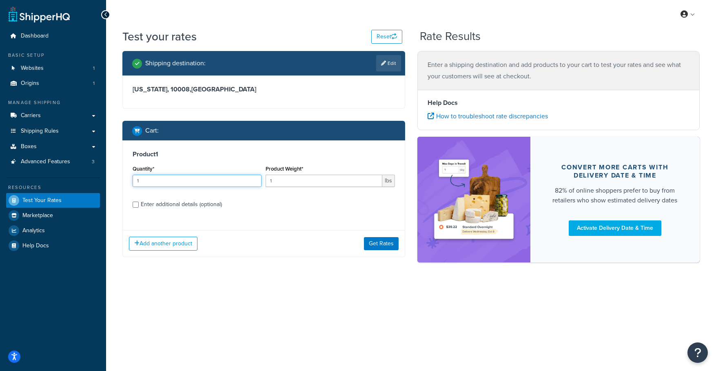
drag, startPoint x: 148, startPoint y: 178, endPoint x: 121, endPoint y: 176, distance: 27.0
click at [121, 176] on div "Shipping destination : Edit [US_STATE], 10008 , [GEOGRAPHIC_DATA] Cart : Produc…" at bounding box center [263, 160] width 295 height 218
type input "2"
drag, startPoint x: 292, startPoint y: 181, endPoint x: 268, endPoint y: 180, distance: 24.5
click at [268, 180] on input "1" at bounding box center [323, 181] width 116 height 12
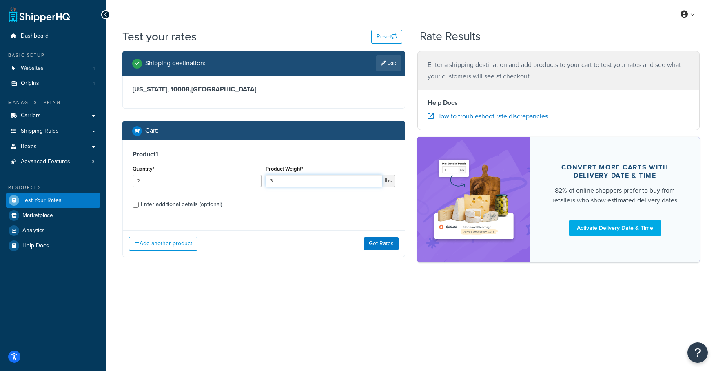
type input "3"
click at [190, 202] on div "Enter additional details (optional)" at bounding box center [181, 204] width 81 height 11
click at [139, 202] on input "Enter additional details (optional)" at bounding box center [136, 204] width 6 height 6
checkbox input "true"
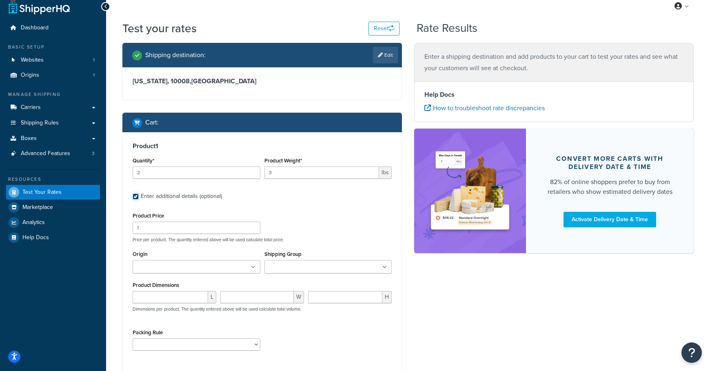
scroll to position [20, 0]
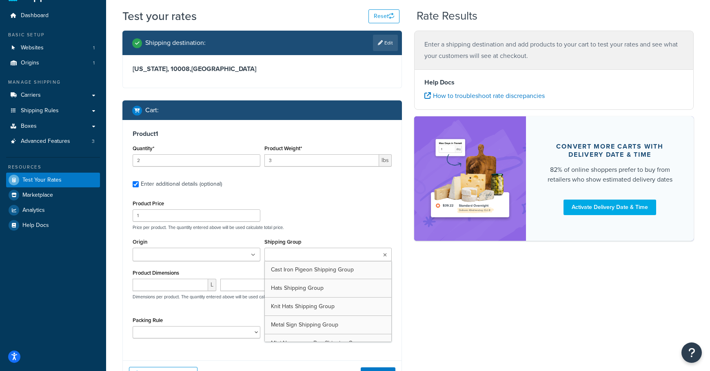
click at [309, 253] on input "Shipping Group" at bounding box center [303, 254] width 72 height 9
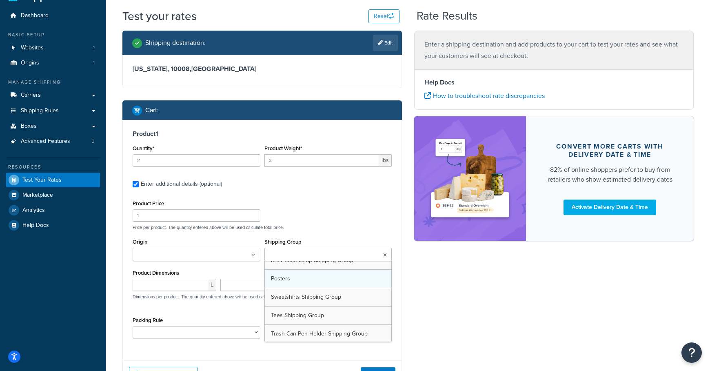
scroll to position [102, 0]
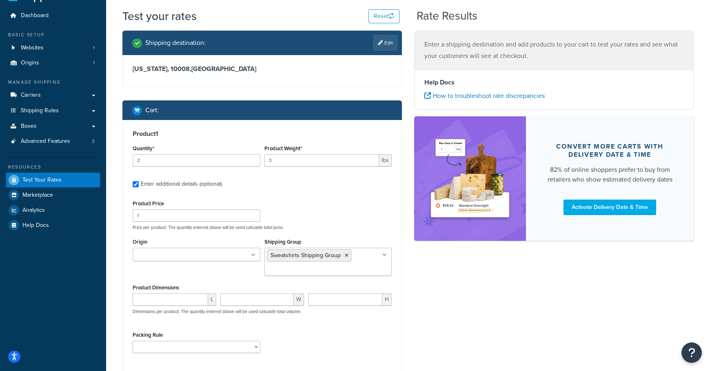
click at [344, 200] on div "Product Price 1 Price per product. The quantity entered above will be used calc…" at bounding box center [261, 214] width 263 height 32
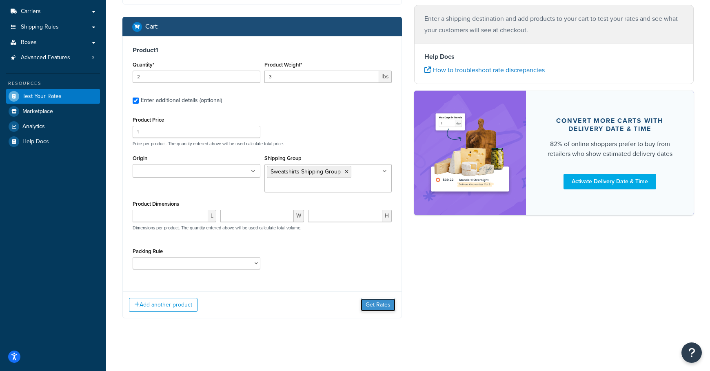
click at [363, 305] on button "Get Rates" at bounding box center [377, 304] width 35 height 13
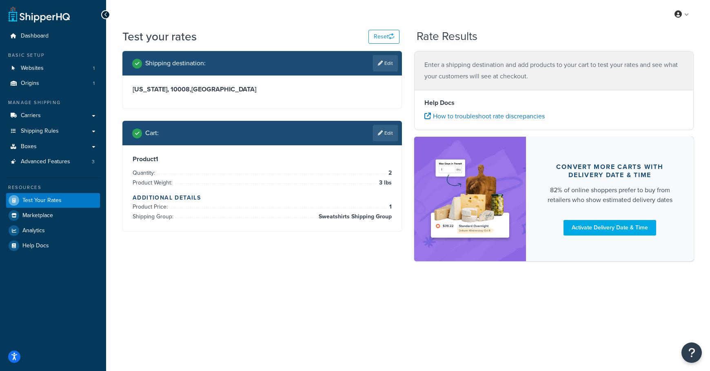
scroll to position [0, 0]
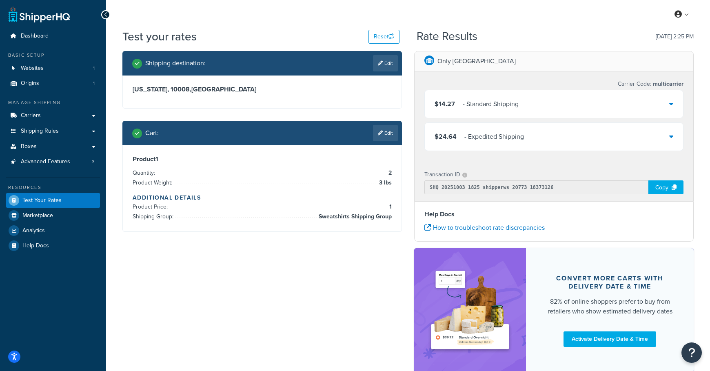
click at [532, 107] on div "$14.27 - Standard Shipping" at bounding box center [554, 104] width 258 height 28
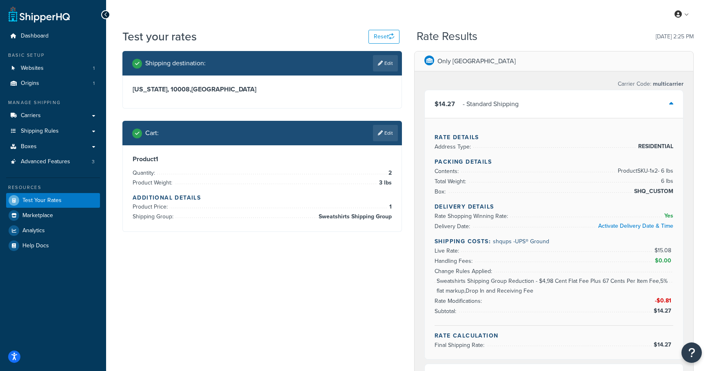
click at [245, 250] on div "Shipping destination : Edit [US_STATE][GEOGRAPHIC_DATA] , [GEOGRAPHIC_DATA] Car…" at bounding box center [407, 336] width 583 height 571
click at [381, 131] on icon at bounding box center [380, 132] width 5 height 5
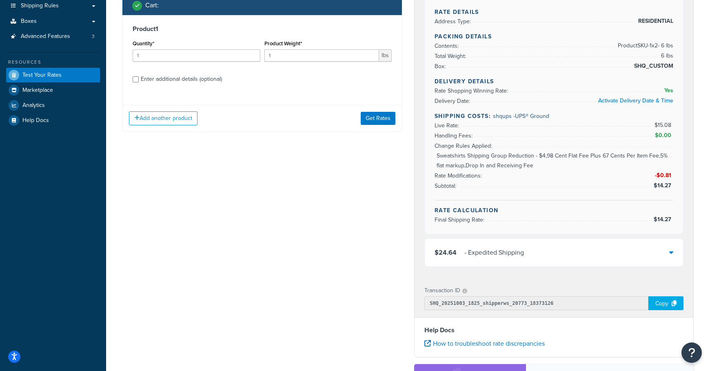
scroll to position [97, 0]
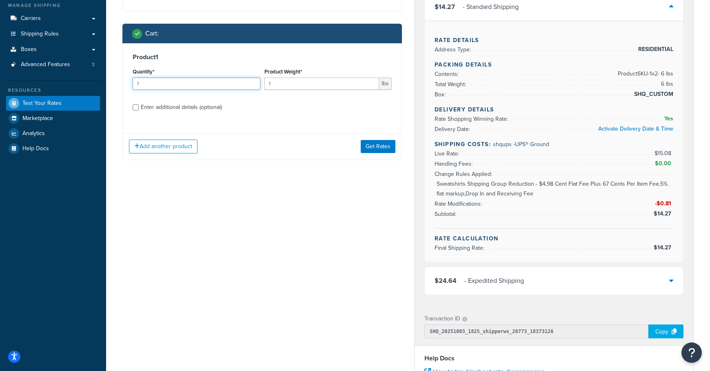
drag, startPoint x: 165, startPoint y: 82, endPoint x: 86, endPoint y: 81, distance: 79.1
click at [86, 81] on div "Dashboard Basic Setup Websites 1 Origins 1 Manage Shipping Carriers Carriers Al…" at bounding box center [355, 234] width 710 height 662
type input "2"
click at [325, 83] on input "1" at bounding box center [321, 83] width 115 height 12
drag, startPoint x: 325, startPoint y: 83, endPoint x: 242, endPoint y: 84, distance: 82.8
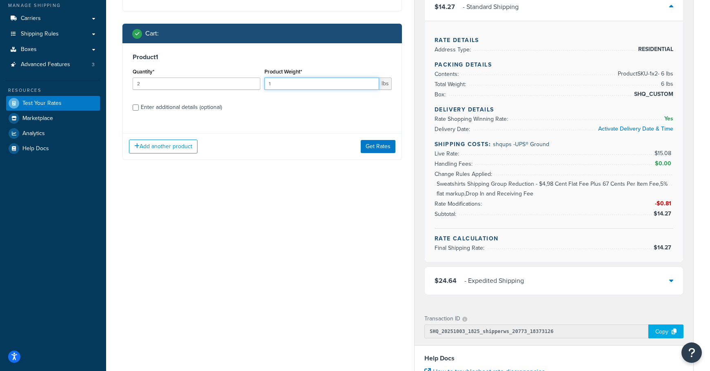
click at [242, 84] on div "Quantity* 2 Product Weight* 1 lbs" at bounding box center [261, 81] width 263 height 30
type input "3"
click at [308, 119] on div "Product 1 Quantity* 2 Product Weight* 3 lbs Enter additional details (optional)" at bounding box center [262, 85] width 279 height 84
click at [204, 108] on div "Enter additional details (optional)" at bounding box center [181, 107] width 81 height 11
click at [139, 108] on input "Enter additional details (optional)" at bounding box center [136, 107] width 6 height 6
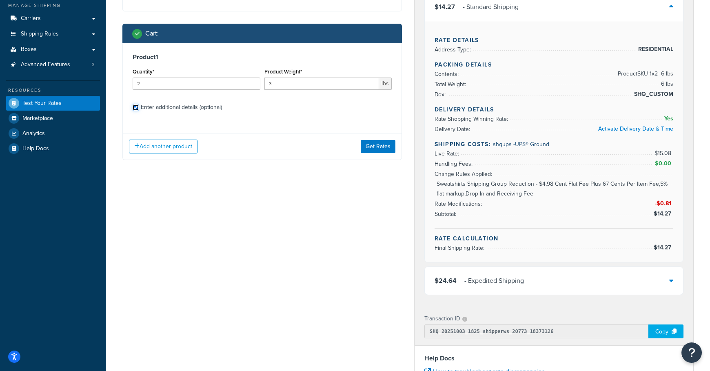
checkbox input "true"
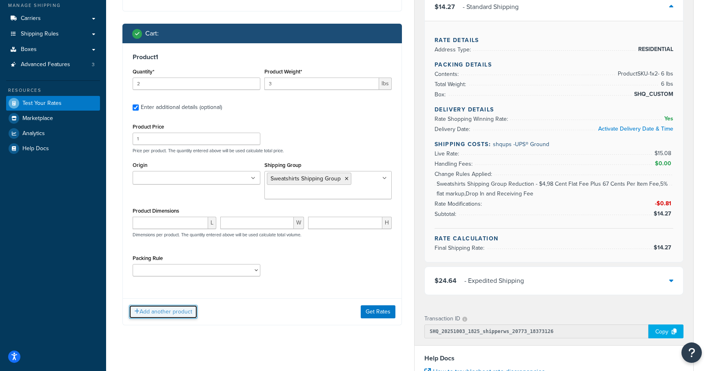
click at [171, 314] on button "Add another product" at bounding box center [163, 312] width 69 height 14
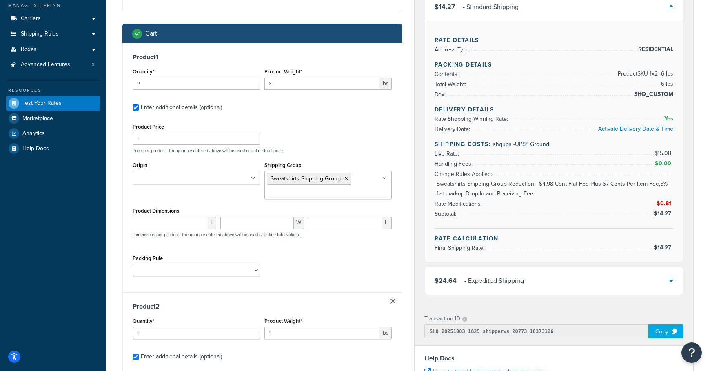
scroll to position [219, 0]
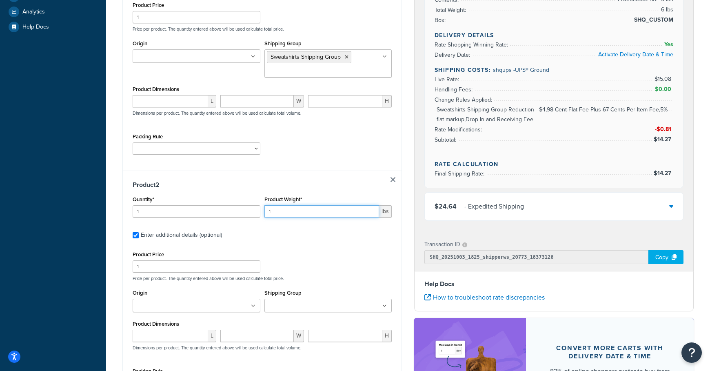
drag, startPoint x: 289, startPoint y: 212, endPoint x: 260, endPoint y: 212, distance: 28.5
click at [260, 212] on div "Quantity* 1 Product Weight* 1 lbs" at bounding box center [261, 209] width 263 height 30
type input ".6"
click at [299, 241] on div "Product 2 Quantity* 1 Product Weight* .6 lbs Enter additional details (optional…" at bounding box center [262, 287] width 279 height 234
click at [325, 304] on input "Shipping Group" at bounding box center [303, 305] width 72 height 9
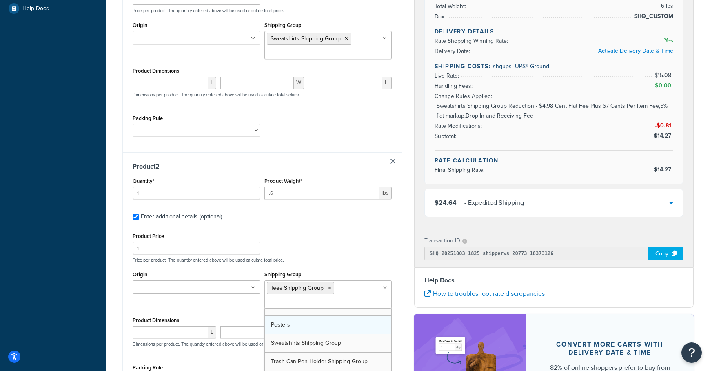
scroll to position [102, 0]
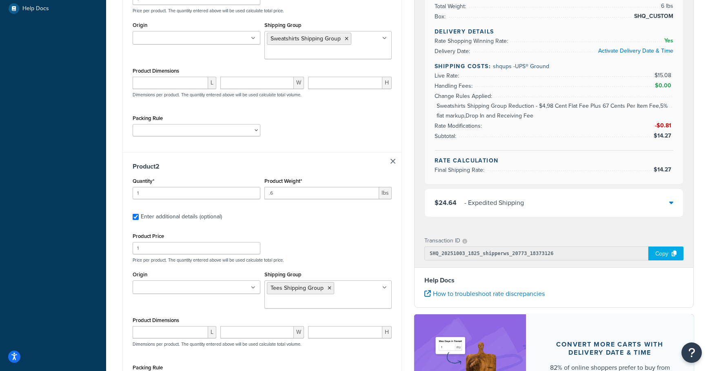
click at [365, 220] on label "Enter additional details (optional)" at bounding box center [266, 215] width 251 height 13
click at [139, 220] on input "Enter additional details (optional)" at bounding box center [136, 217] width 6 height 6
checkbox input "false"
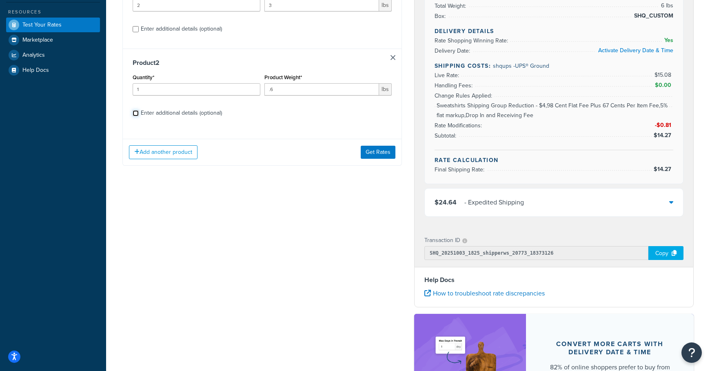
scroll to position [108, 0]
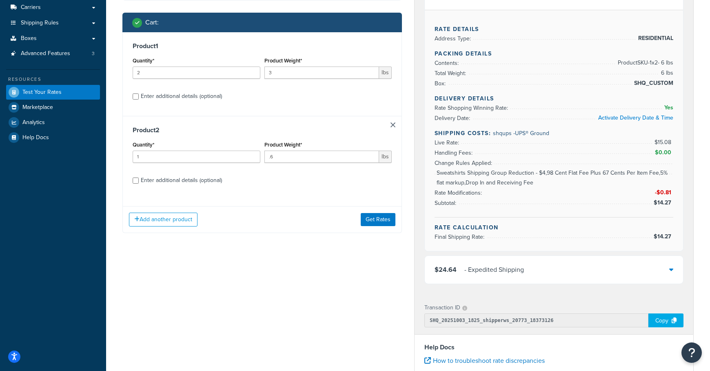
click at [190, 180] on div "Enter additional details (optional)" at bounding box center [181, 180] width 81 height 11
click at [139, 180] on input "Enter additional details (optional)" at bounding box center [136, 180] width 6 height 6
checkbox input "true"
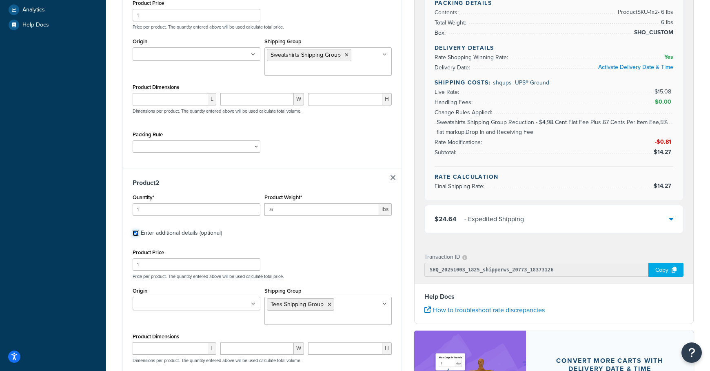
scroll to position [221, 0]
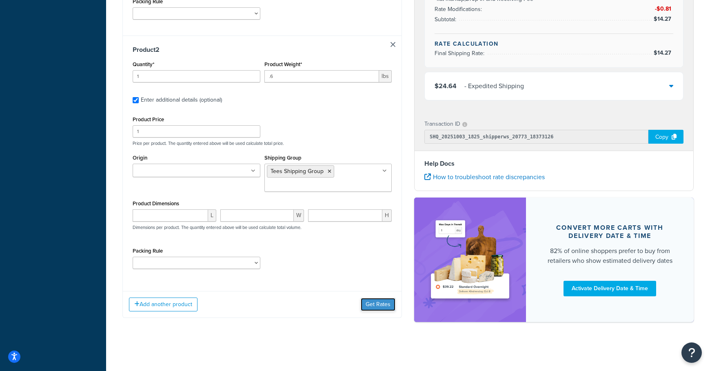
click at [377, 308] on button "Get Rates" at bounding box center [377, 304] width 35 height 13
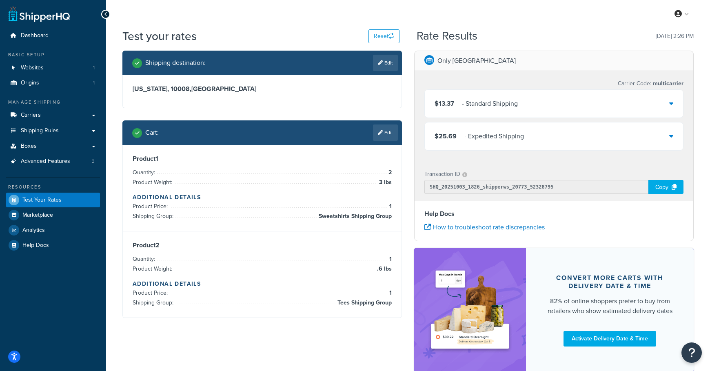
scroll to position [51, 0]
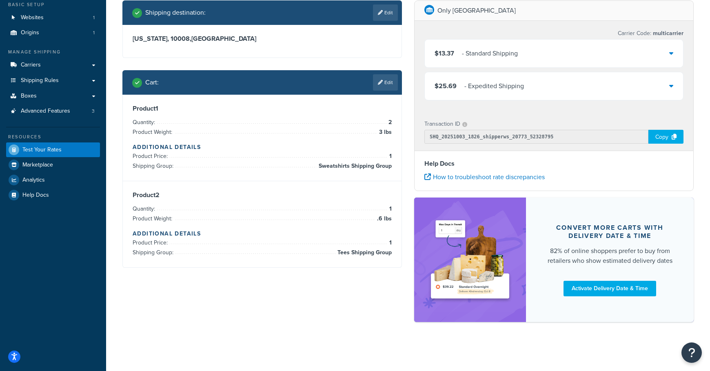
click at [519, 56] on div "$13.37 - Standard Shipping" at bounding box center [554, 54] width 258 height 28
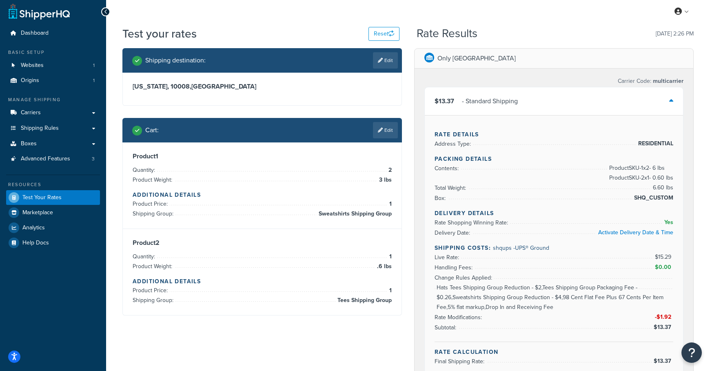
scroll to position [0, 0]
